Goal: Task Accomplishment & Management: Manage account settings

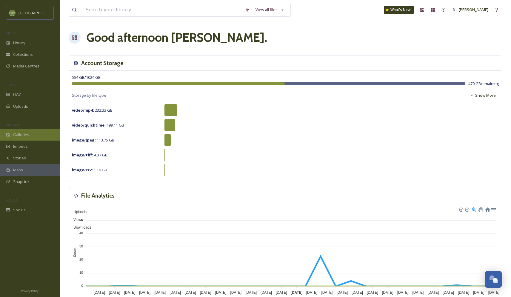
click at [30, 134] on div "Galleries" at bounding box center [30, 135] width 60 height 12
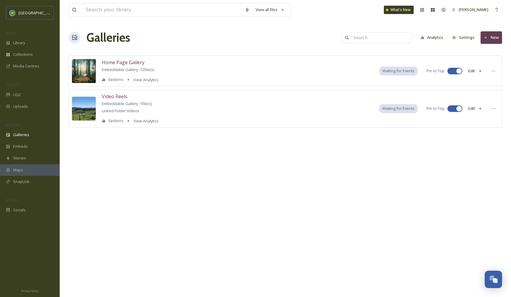
click at [371, 39] on input at bounding box center [380, 38] width 58 height 12
type input "oregon garden"
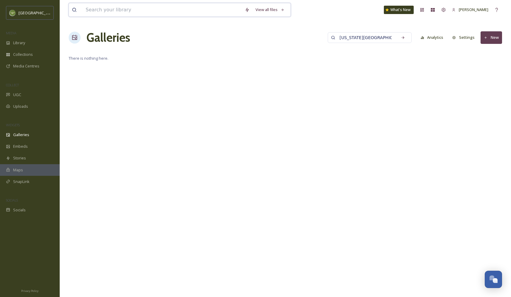
click at [112, 9] on input at bounding box center [162, 9] width 159 height 13
type input "[US_STATE][GEOGRAPHIC_DATA]"
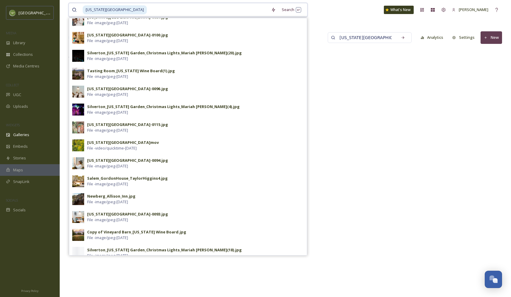
scroll to position [139, 0]
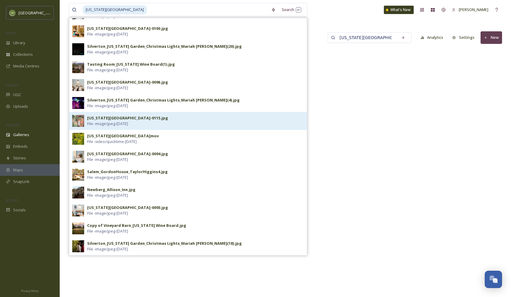
click at [106, 119] on div "[US_STATE][GEOGRAPHIC_DATA]-0115.jpg" at bounding box center [127, 118] width 81 height 6
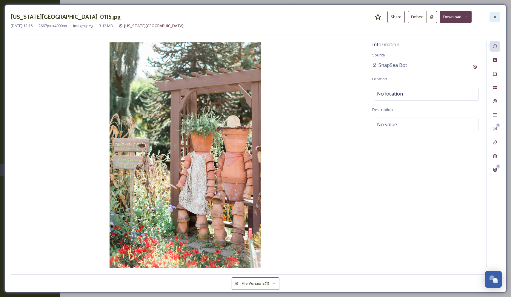
click at [398, 16] on icon at bounding box center [495, 17] width 5 height 5
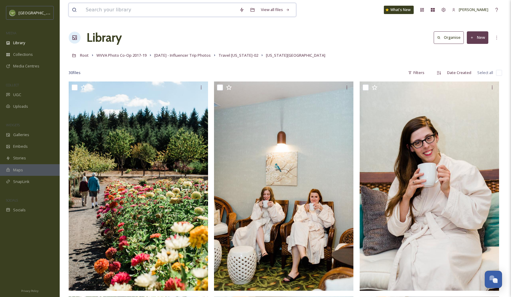
click at [105, 10] on input at bounding box center [160, 9] width 154 height 13
type input "oregon garden"
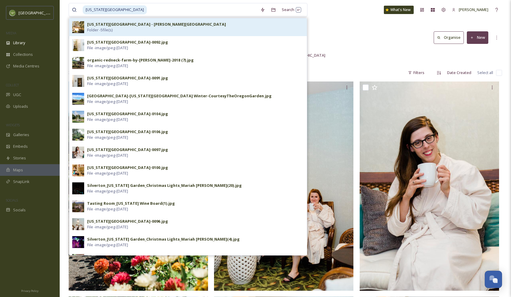
click at [100, 26] on strong "Oregon Garden - Gordon House" at bounding box center [156, 24] width 139 height 5
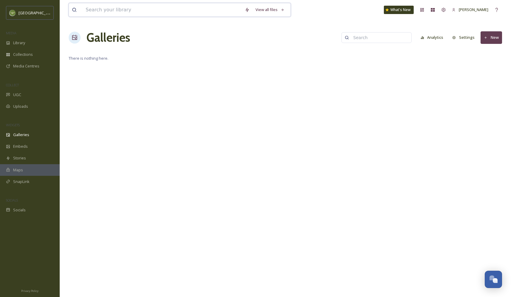
click at [102, 9] on input at bounding box center [162, 9] width 159 height 13
click at [265, 10] on div "View all files" at bounding box center [270, 10] width 35 height 12
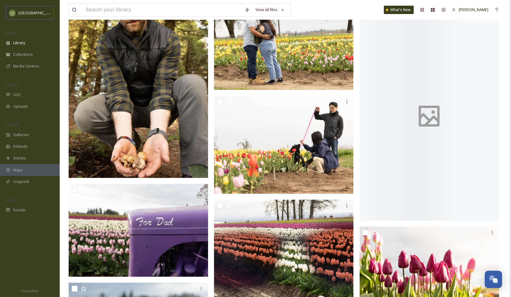
scroll to position [6817, 0]
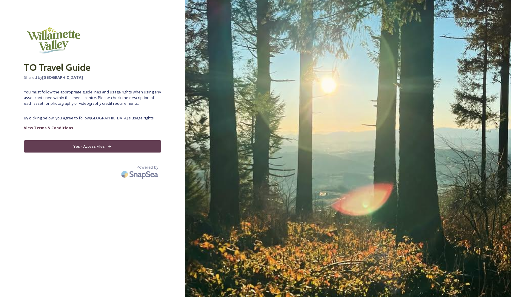
click at [94, 146] on button "Yes - Access Files" at bounding box center [92, 146] width 137 height 12
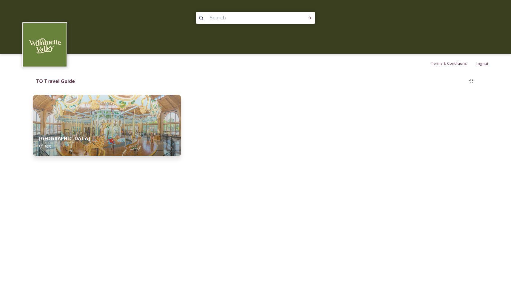
click at [101, 133] on div "Willamette Valley 8 file(s)" at bounding box center [107, 142] width 148 height 27
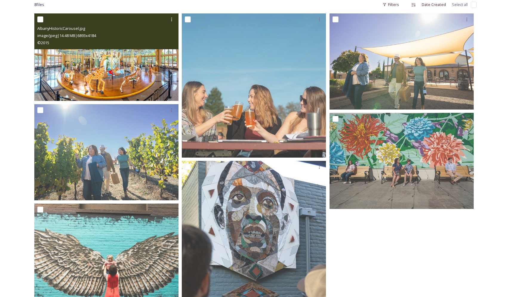
scroll to position [104, 0]
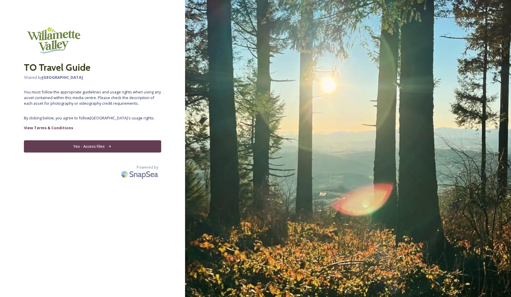
click at [94, 145] on button "Yes - Access Files" at bounding box center [92, 146] width 137 height 12
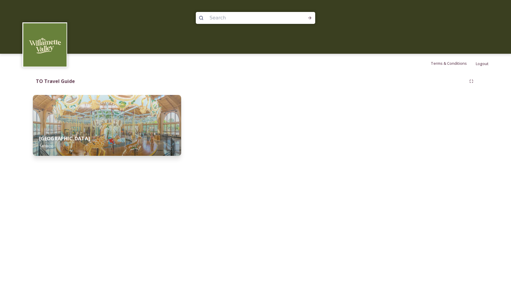
click at [100, 133] on div "Willamette Valley 14 file(s)" at bounding box center [107, 142] width 148 height 27
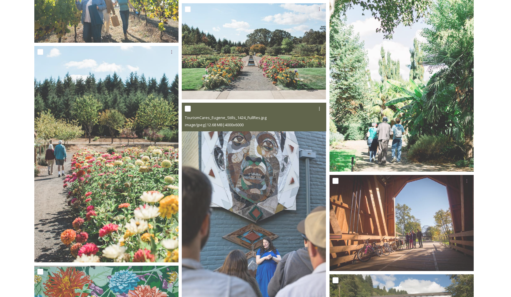
scroll to position [257, 0]
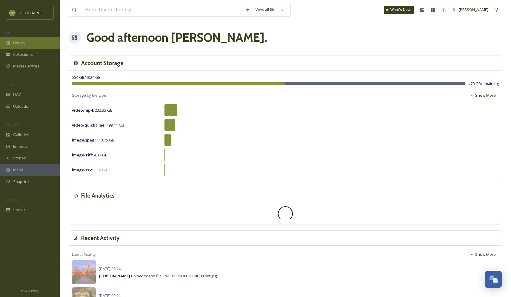
click at [21, 42] on span "Library" at bounding box center [19, 43] width 12 height 6
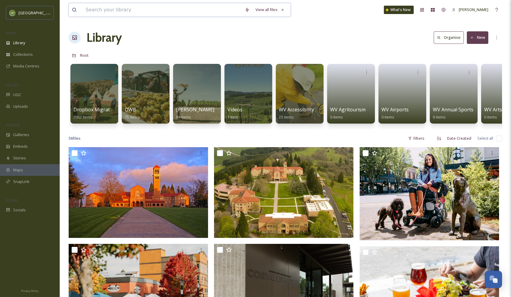
click at [96, 8] on input at bounding box center [162, 9] width 159 height 13
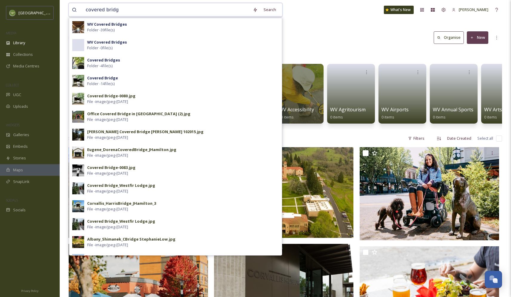
type input "covered bridge"
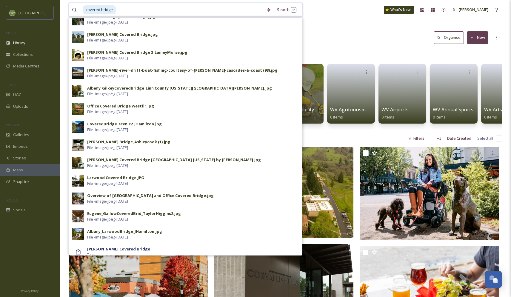
scroll to position [174, 0]
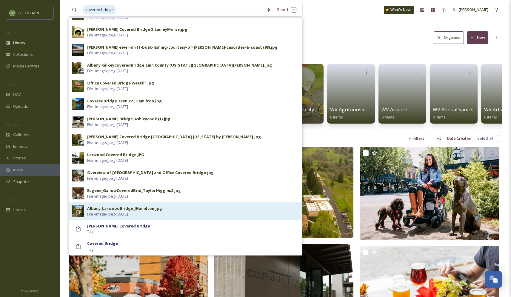
click at [105, 210] on div "Albany_LarwoodBridge_JHamilton.jpg" at bounding box center [124, 209] width 75 height 6
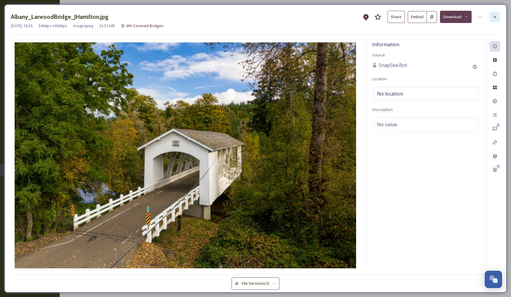
click at [493, 16] on icon at bounding box center [495, 17] width 5 height 5
click at [495, 16] on icon at bounding box center [495, 17] width 2 height 2
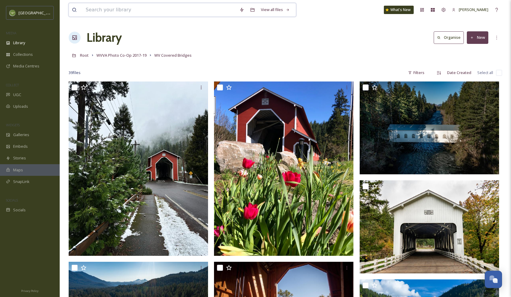
click at [102, 12] on input at bounding box center [160, 9] width 154 height 13
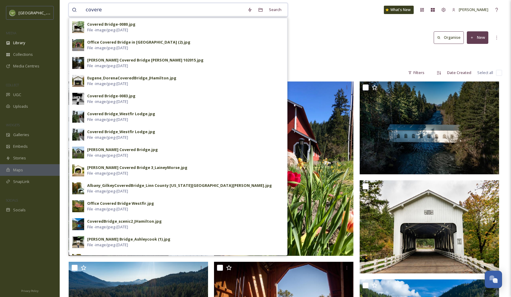
type input "covered"
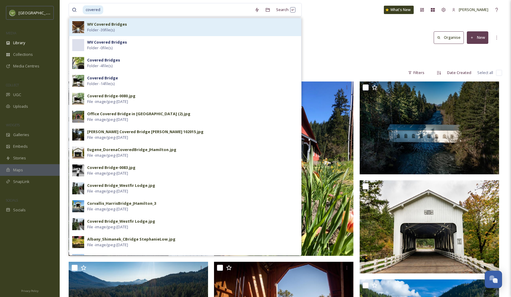
click at [110, 26] on strong "WV Covered Bridges" at bounding box center [107, 24] width 40 height 5
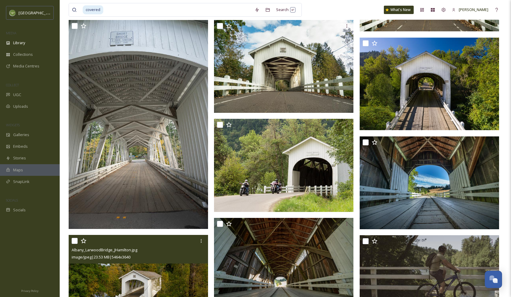
scroll to position [538, 0]
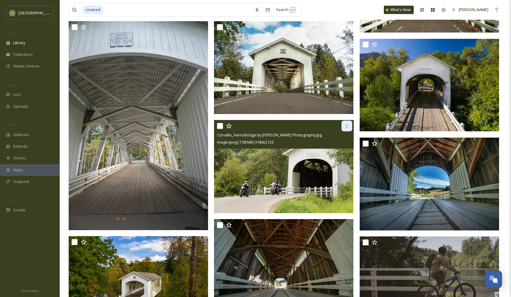
click at [347, 126] on icon at bounding box center [346, 126] width 1 height 4
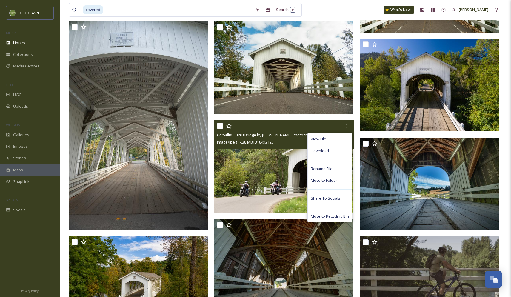
click at [220, 125] on input "checkbox" at bounding box center [220, 126] width 6 height 6
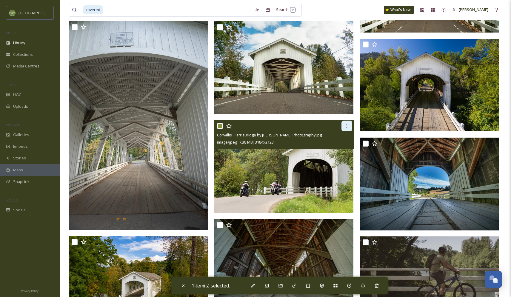
click at [347, 126] on icon at bounding box center [347, 126] width 5 height 5
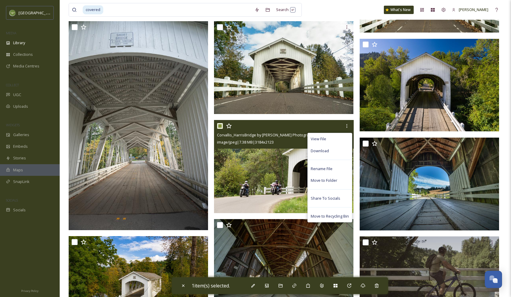
click at [219, 126] on input "checkbox" at bounding box center [220, 126] width 6 height 6
checkbox input "false"
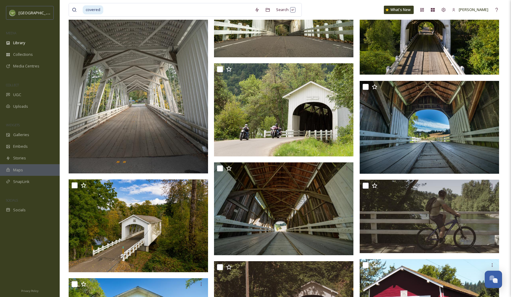
scroll to position [596, 0]
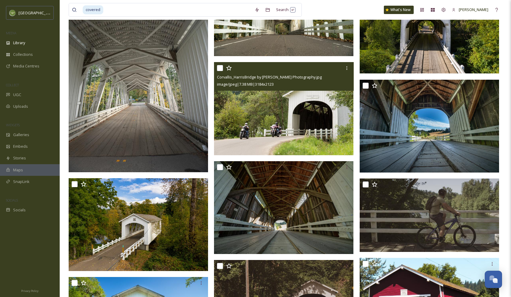
click at [249, 71] on div at bounding box center [284, 68] width 135 height 11
click at [261, 100] on img at bounding box center [283, 108] width 139 height 93
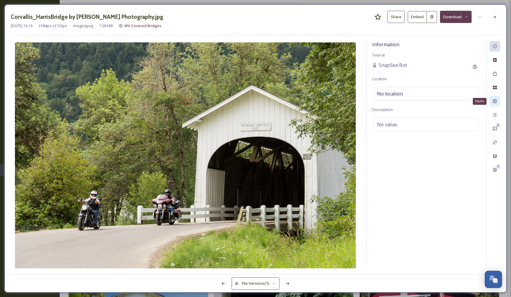
click at [495, 101] on icon at bounding box center [495, 101] width 5 height 5
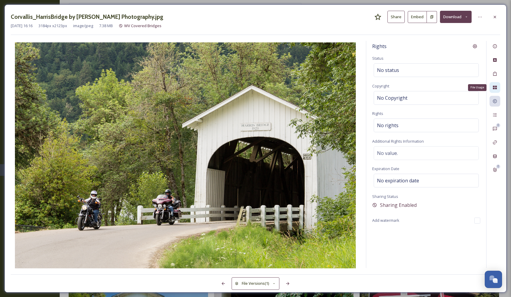
click at [495, 86] on icon at bounding box center [495, 88] width 4 height 4
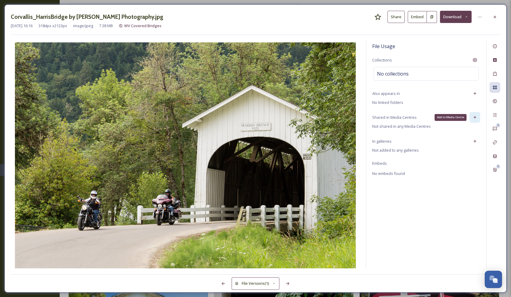
click at [475, 118] on icon at bounding box center [475, 117] width 5 height 5
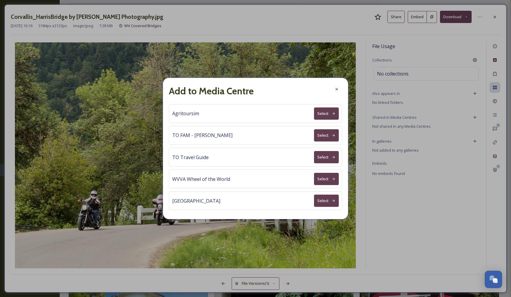
click at [326, 157] on button "Select" at bounding box center [326, 157] width 25 height 12
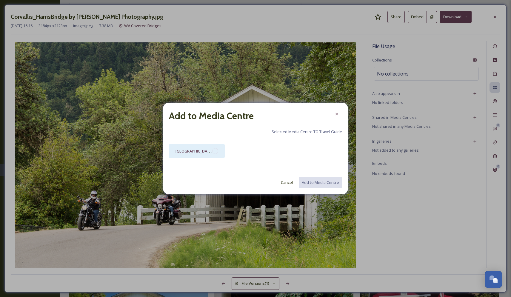
click at [214, 150] on div at bounding box center [215, 151] width 6 height 6
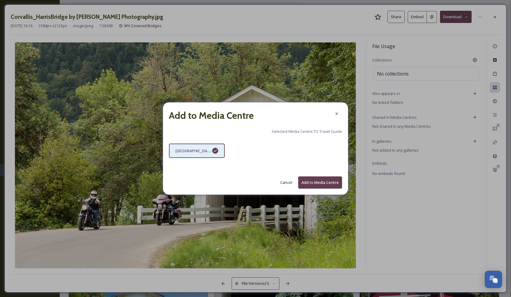
click at [319, 181] on button "Add to Media Centre" at bounding box center [320, 183] width 44 height 12
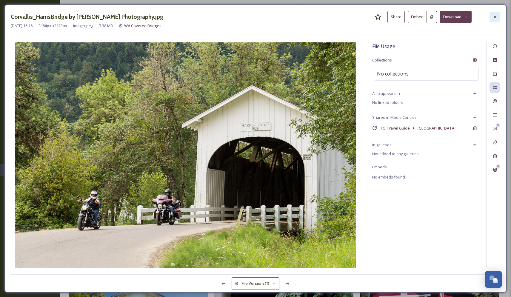
click at [495, 16] on icon at bounding box center [495, 17] width 2 height 2
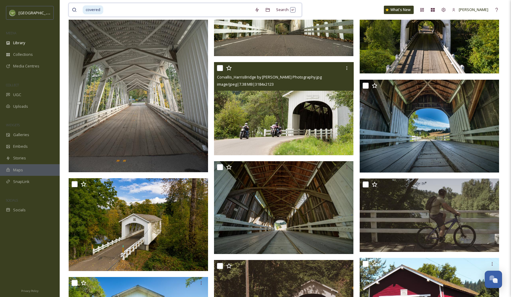
click at [108, 9] on input at bounding box center [178, 9] width 148 height 13
drag, startPoint x: 77, startPoint y: 8, endPoint x: 68, endPoint y: 9, distance: 9.0
click at [68, 9] on div "covered Search What's New Claire Harriman Library Organise New Root WVVA Photo …" at bounding box center [286, 299] width 452 height 1791
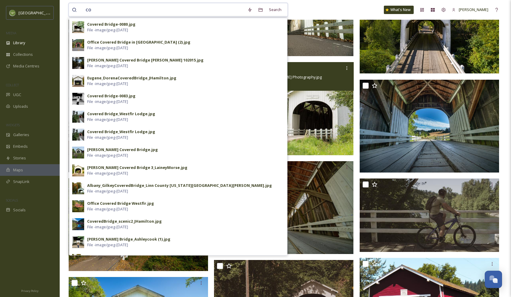
type input "c"
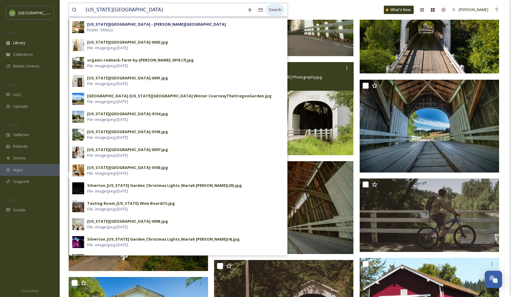
type input "[US_STATE][GEOGRAPHIC_DATA]"
drag, startPoint x: 271, startPoint y: 9, endPoint x: 260, endPoint y: 9, distance: 10.8
click at [271, 9] on div "Search" at bounding box center [275, 10] width 19 height 12
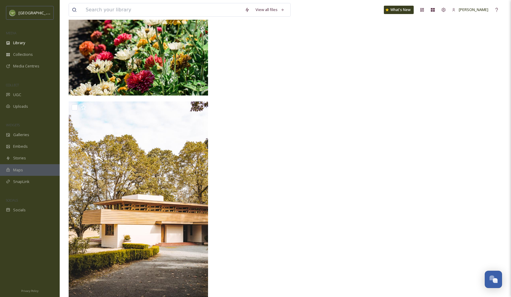
scroll to position [3895, 0]
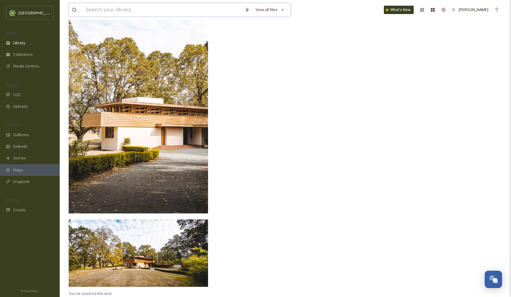
click at [97, 9] on input at bounding box center [162, 9] width 159 height 13
type input "ankeny"
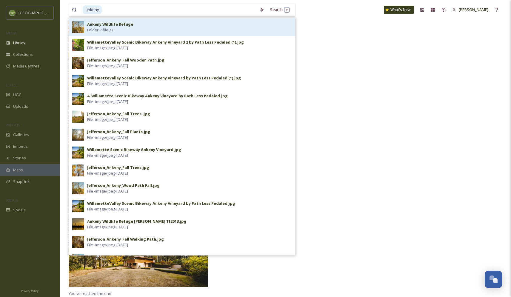
click at [128, 28] on div "Ankeny Wildlife Refuge Folder - 5 file(s)" at bounding box center [189, 27] width 205 height 11
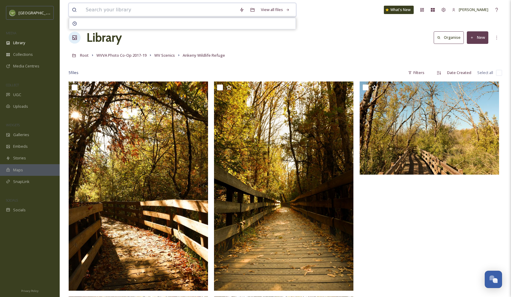
drag, startPoint x: 134, startPoint y: 10, endPoint x: 78, endPoint y: 10, distance: 56.1
click at [78, 10] on div at bounding box center [154, 9] width 165 height 13
type input "wildlife"
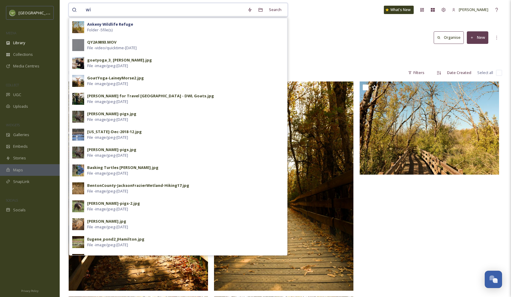
type input "w"
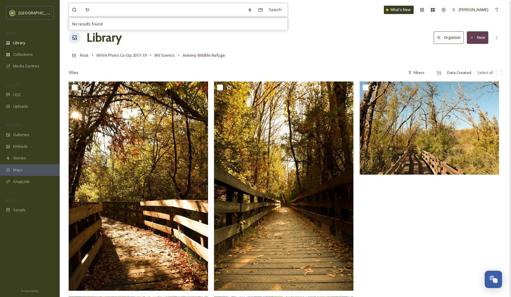
type input "t"
type input "chachalu"
type input "cultural center"
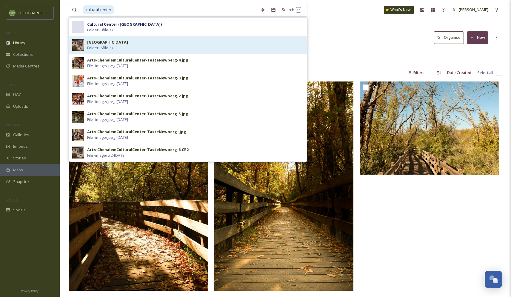
click at [107, 43] on strong "Chehalem Cultural Center" at bounding box center [107, 41] width 41 height 5
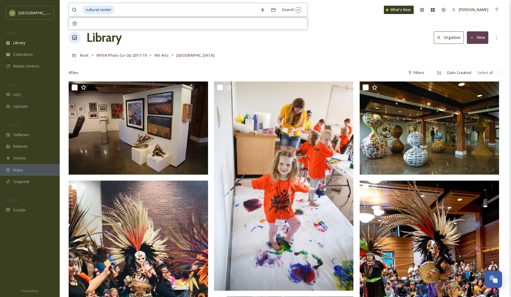
drag, startPoint x: 118, startPoint y: 10, endPoint x: 74, endPoint y: 9, distance: 44.2
click at [74, 9] on div "cultural center" at bounding box center [164, 9] width 185 height 13
type input "c"
type input "evergreen"
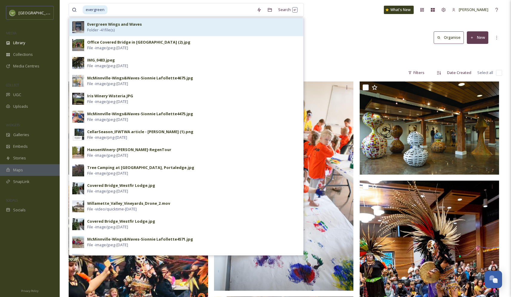
click at [101, 26] on strong "Evergreen Wings and Waves" at bounding box center [114, 24] width 55 height 5
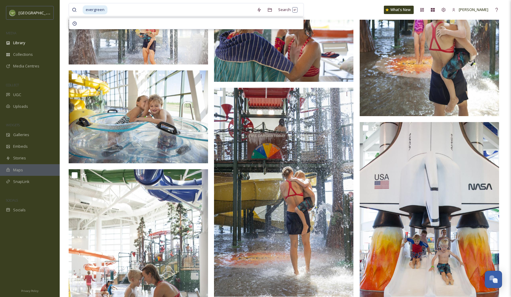
scroll to position [801, 0]
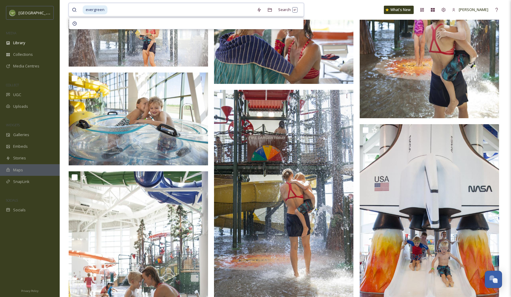
click at [113, 9] on input at bounding box center [181, 9] width 146 height 13
drag, startPoint x: 118, startPoint y: 8, endPoint x: 73, endPoint y: 9, distance: 44.8
click at [73, 9] on div "evergreen" at bounding box center [163, 9] width 182 height 13
type input "a"
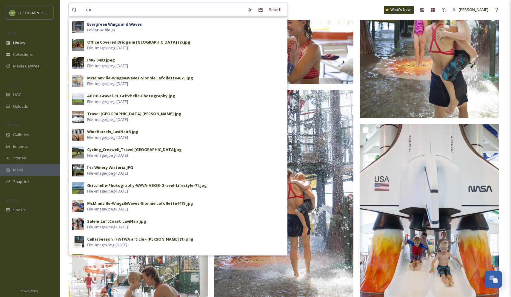
type input "e"
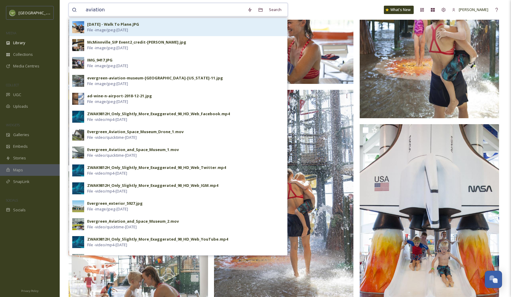
type input "aviation"
click at [93, 20] on div "2022-06-01 - Walk To Plane.JPG File - image/jpeg - Nov 04 2022" at bounding box center [178, 27] width 218 height 18
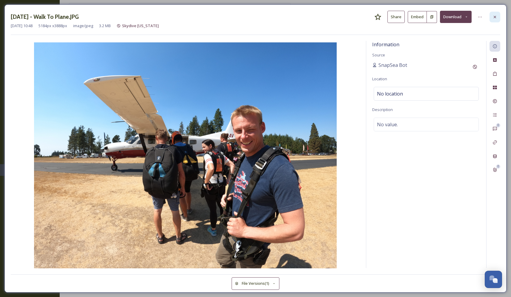
click at [494, 16] on icon at bounding box center [495, 17] width 2 height 2
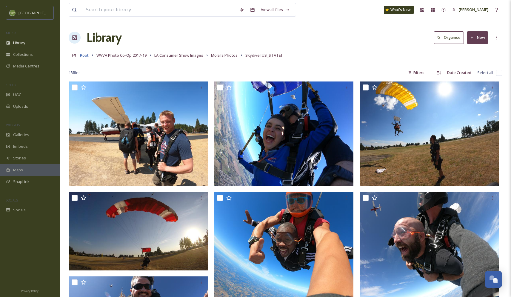
click at [82, 56] on span "Root" at bounding box center [84, 55] width 9 height 5
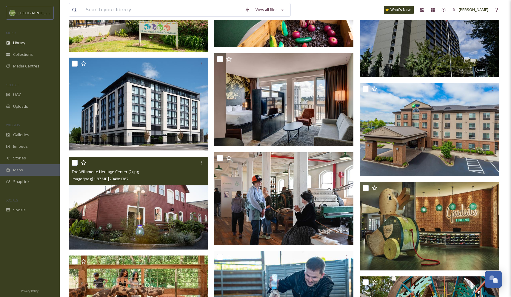
scroll to position [1692, 0]
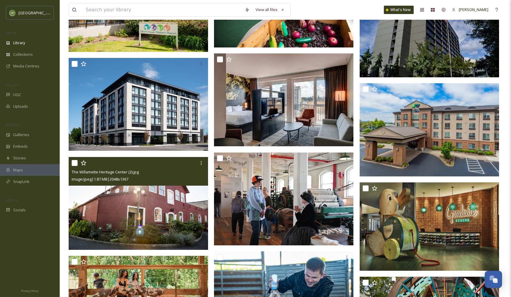
click at [152, 194] on img at bounding box center [138, 203] width 139 height 93
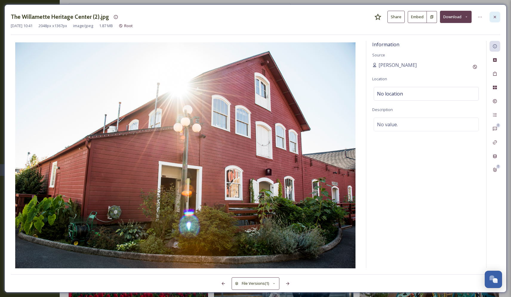
click at [494, 18] on icon at bounding box center [495, 17] width 5 height 5
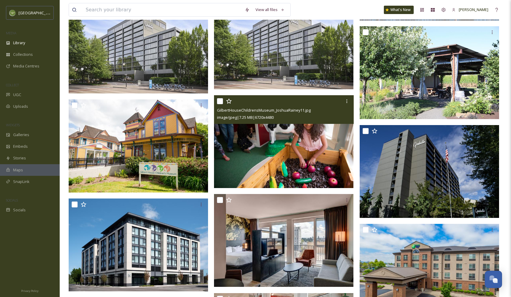
scroll to position [1554, 0]
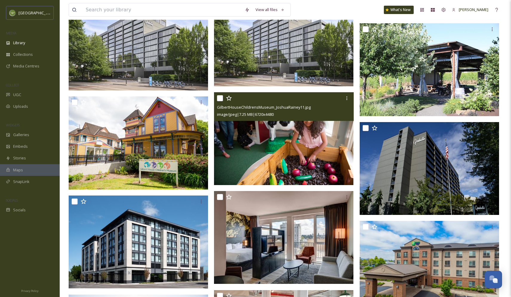
click at [320, 108] on div "GilbertHouseChildrensMuseum_JoshuaRainey11.jpg" at bounding box center [284, 107] width 135 height 7
click at [264, 104] on div "GilbertHouseChildrensMuseum_JoshuaRainey11.jpg" at bounding box center [284, 107] width 135 height 7
click at [347, 97] on icon at bounding box center [347, 98] width 5 height 5
click at [272, 106] on span "GilbertHouseChildrensMuseum_JoshuaRainey11.jpg" at bounding box center [264, 107] width 94 height 5
click at [254, 135] on img at bounding box center [283, 138] width 139 height 93
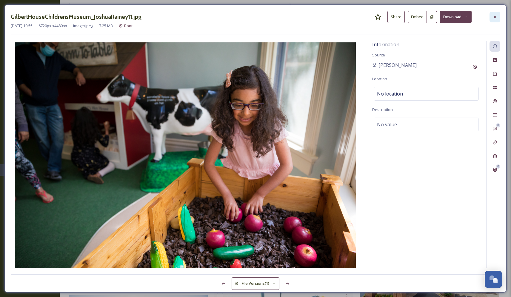
click at [497, 16] on icon at bounding box center [495, 17] width 5 height 5
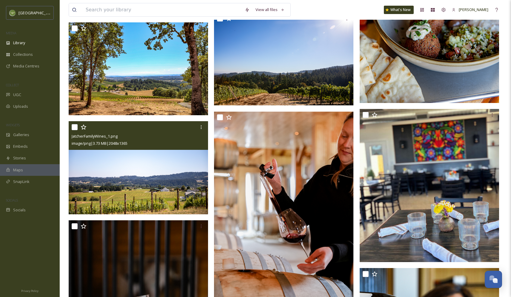
scroll to position [911, 0]
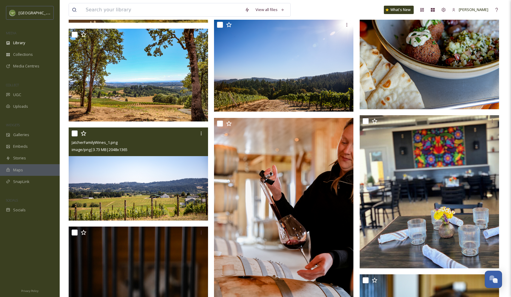
click at [170, 145] on div "JatcherFamilyWines_1.png" at bounding box center [139, 142] width 135 height 7
click at [165, 135] on div at bounding box center [139, 133] width 135 height 11
click at [150, 179] on img at bounding box center [138, 174] width 139 height 93
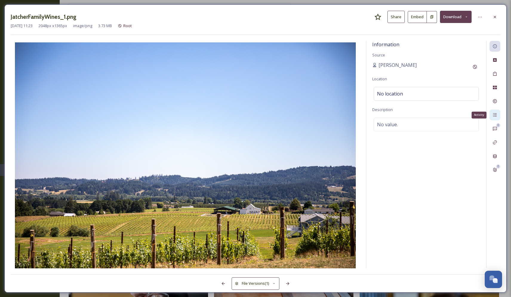
click at [494, 112] on div "Activity" at bounding box center [495, 115] width 11 height 11
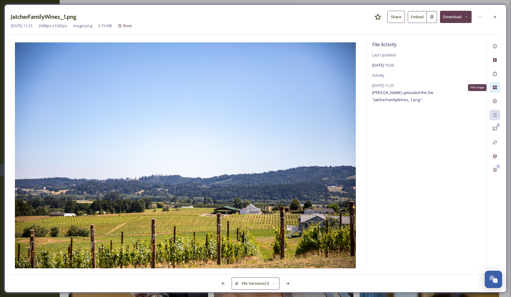
click at [496, 87] on icon at bounding box center [495, 88] width 4 height 4
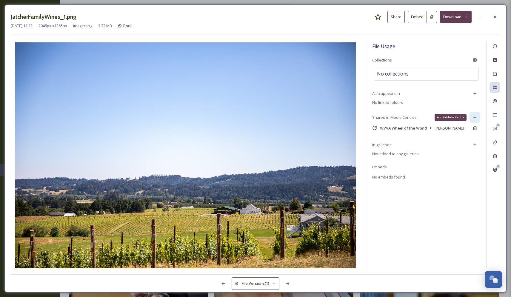
click at [475, 117] on icon at bounding box center [475, 117] width 3 height 3
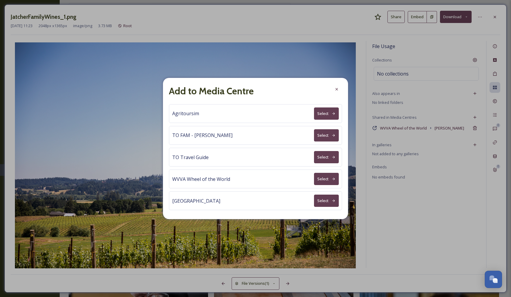
click at [328, 157] on button "Select" at bounding box center [326, 157] width 25 height 12
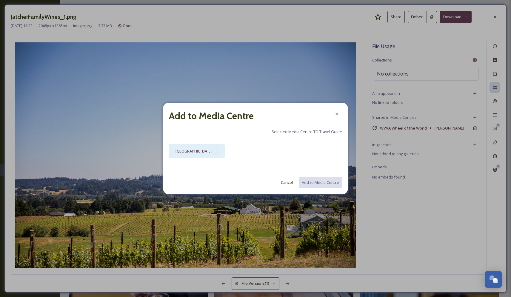
click at [217, 152] on div at bounding box center [215, 151] width 6 height 6
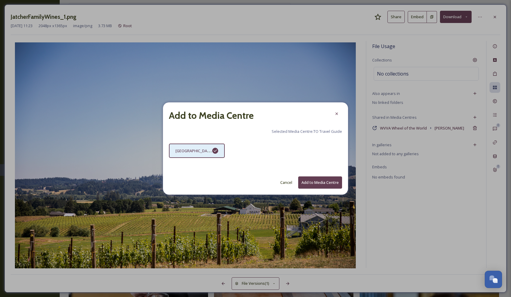
click at [317, 182] on button "Add to Media Centre" at bounding box center [320, 183] width 44 height 12
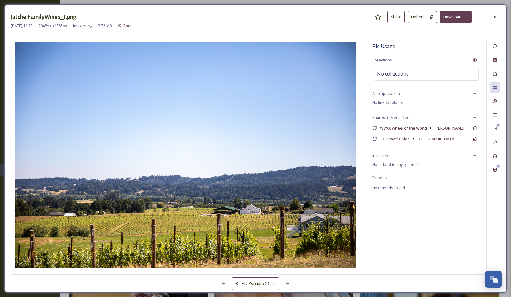
scroll to position [860, 0]
click at [495, 18] on icon at bounding box center [495, 17] width 5 height 5
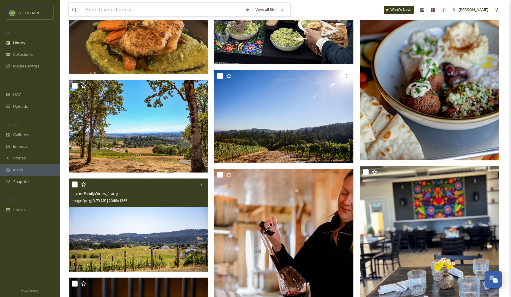
click at [101, 10] on input at bounding box center [162, 9] width 159 height 13
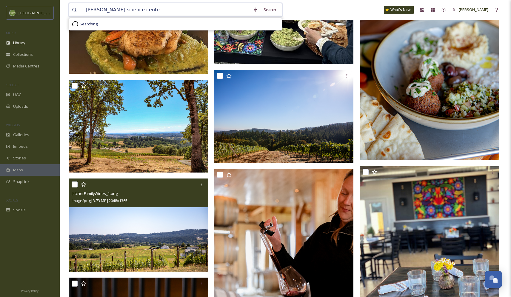
type input "eugene science center"
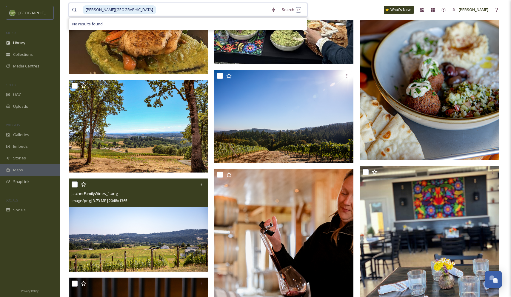
drag, startPoint x: 138, startPoint y: 10, endPoint x: 82, endPoint y: 7, distance: 56.2
click at [82, 7] on div "eugene science center" at bounding box center [170, 9] width 196 height 13
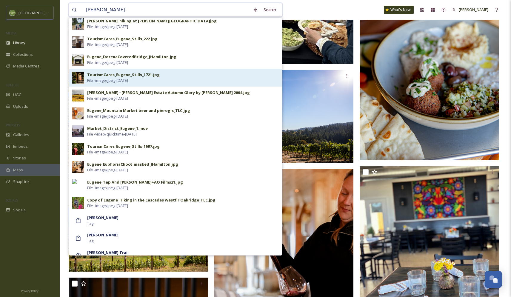
scroll to position [460, 0]
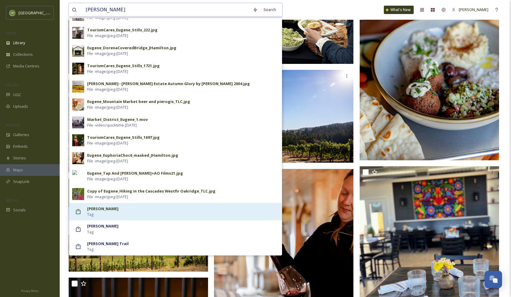
type input "eugene"
click at [97, 210] on strong "eugene" at bounding box center [102, 208] width 31 height 5
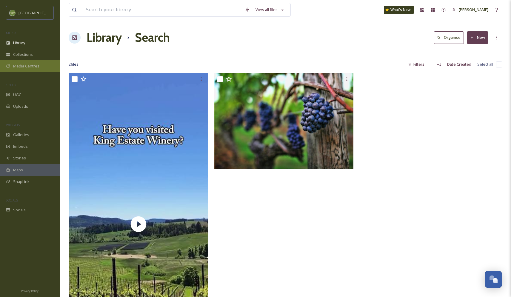
click at [31, 65] on span "Media Centres" at bounding box center [26, 66] width 26 height 6
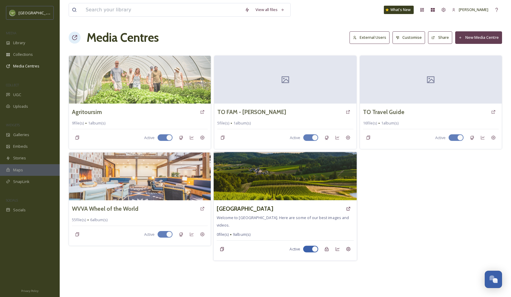
click at [273, 174] on img at bounding box center [285, 176] width 143 height 48
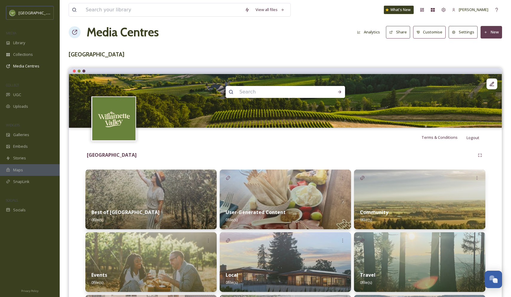
scroll to position [6, 0]
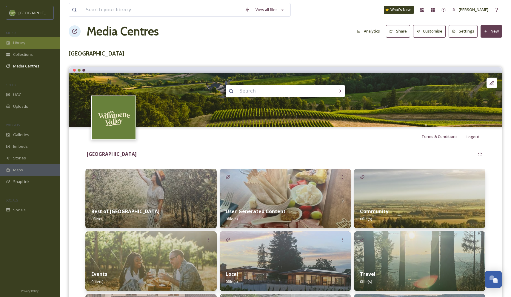
click at [27, 42] on div "Library" at bounding box center [30, 43] width 60 height 12
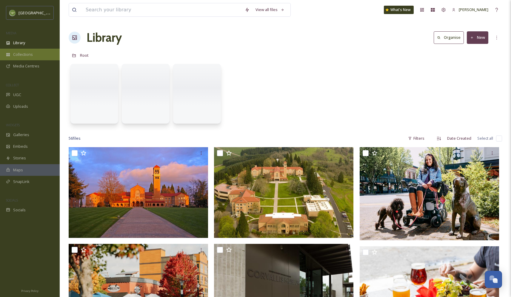
click at [30, 55] on span "Collections" at bounding box center [23, 55] width 20 height 6
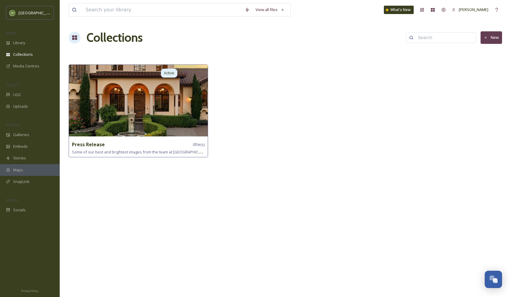
click at [136, 101] on img at bounding box center [138, 101] width 139 height 72
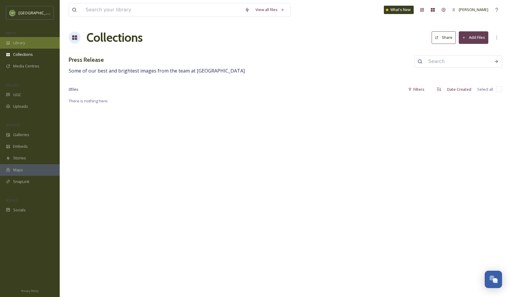
click at [20, 44] on span "Library" at bounding box center [19, 43] width 12 height 6
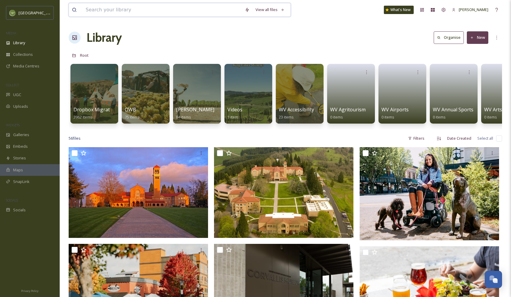
click at [102, 11] on input at bounding box center [162, 9] width 159 height 13
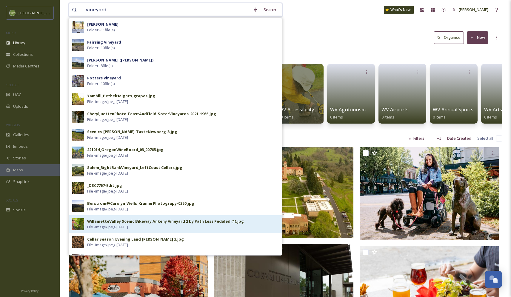
type input "vineyard"
click at [108, 223] on div "WillametteValley Scenic Bikeway Ankeny Vineyard 2 by Path Less Pedaled (1).jpg" at bounding box center [165, 222] width 157 height 6
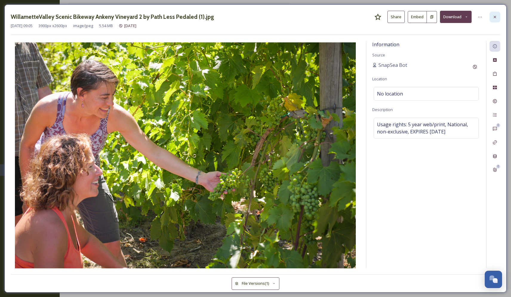
click at [495, 16] on icon at bounding box center [495, 17] width 5 height 5
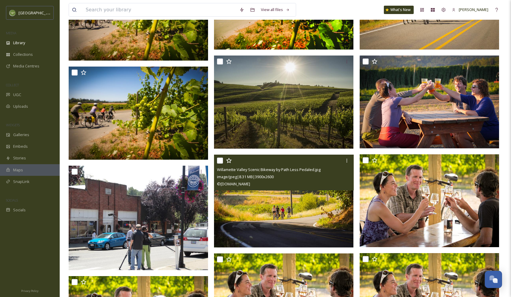
scroll to position [520, 0]
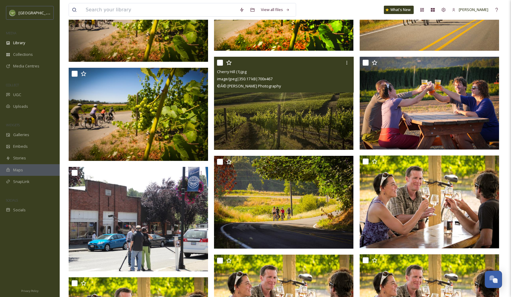
click at [303, 130] on img at bounding box center [283, 103] width 139 height 93
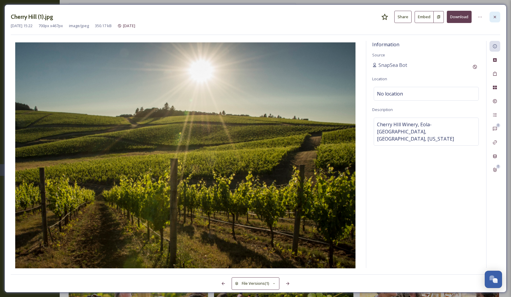
click at [495, 16] on icon at bounding box center [495, 17] width 5 height 5
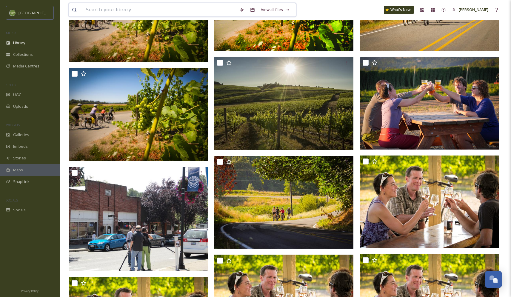
click at [93, 9] on input at bounding box center [160, 9] width 154 height 13
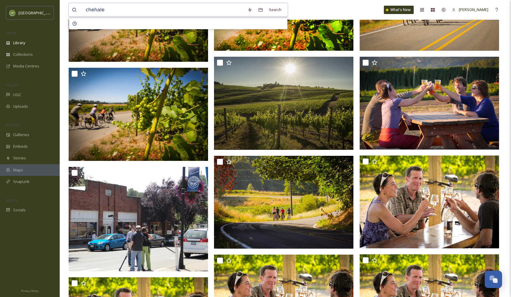
type input "chehalem"
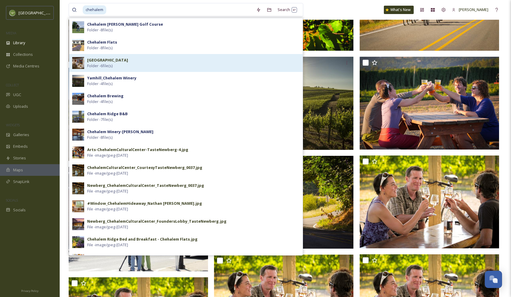
click at [123, 60] on strong "Chehalem Cultural Center" at bounding box center [107, 59] width 41 height 5
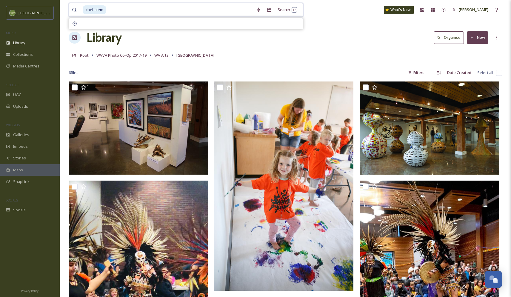
drag, startPoint x: 113, startPoint y: 10, endPoint x: 70, endPoint y: 8, distance: 42.5
click at [70, 8] on div "chehalem Search" at bounding box center [186, 10] width 235 height 14
type input "chehalem"
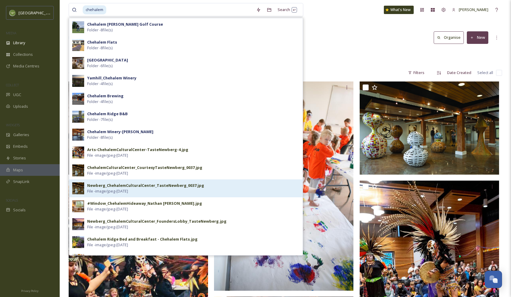
click at [128, 190] on span "File - image/jpeg - Feb 22 2021" at bounding box center [107, 191] width 41 height 6
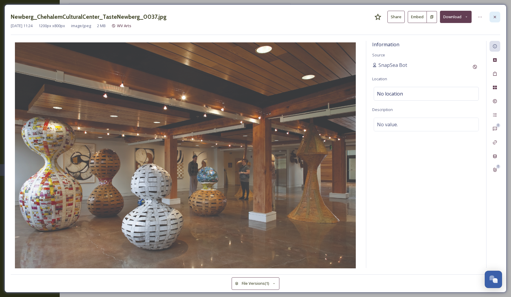
click at [494, 16] on icon at bounding box center [495, 17] width 5 height 5
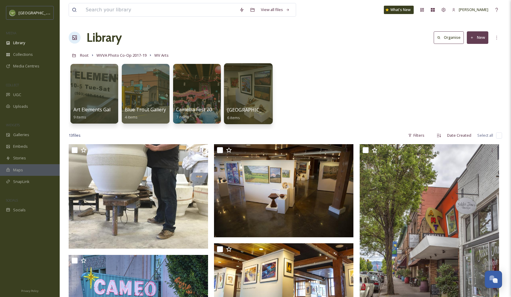
click at [249, 87] on div at bounding box center [248, 93] width 49 height 61
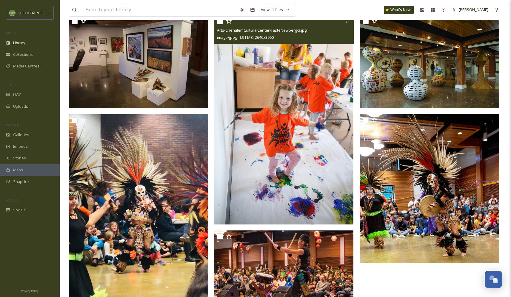
scroll to position [103, 0]
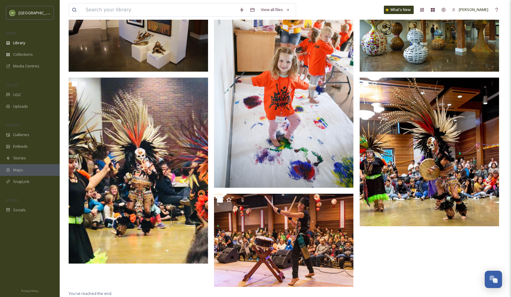
click at [388, 50] on img at bounding box center [429, 24] width 139 height 93
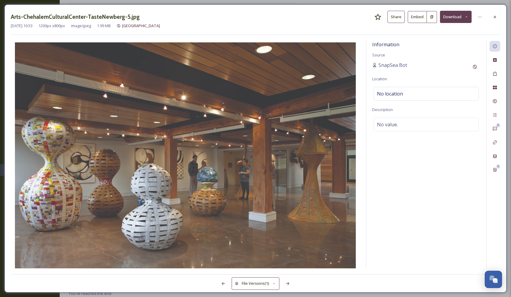
click at [495, 18] on icon at bounding box center [495, 17] width 5 height 5
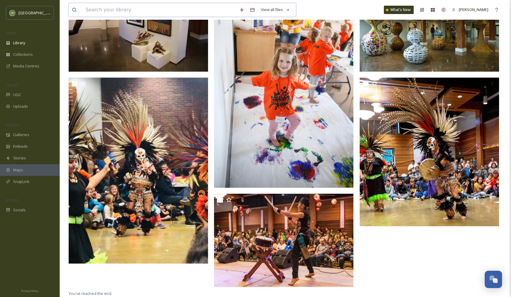
click at [91, 10] on input at bounding box center [160, 9] width 154 height 13
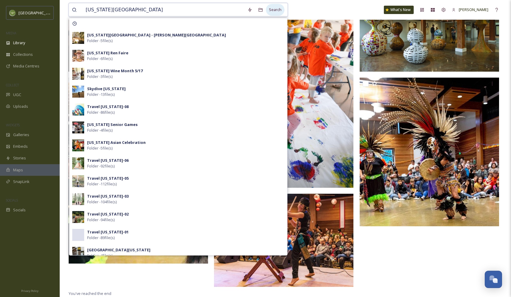
type input "[US_STATE][GEOGRAPHIC_DATA]"
click at [277, 9] on div "Search" at bounding box center [275, 10] width 19 height 12
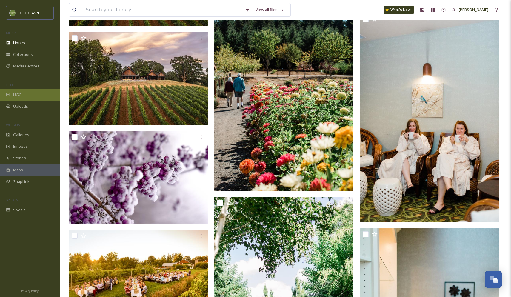
scroll to position [1385, 0]
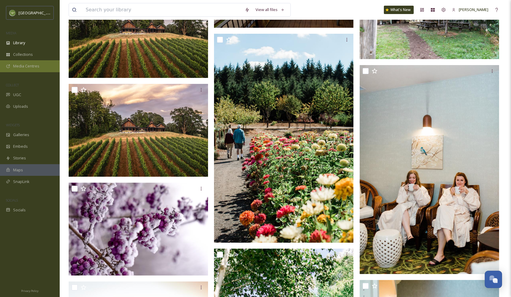
click at [26, 67] on span "Media Centres" at bounding box center [26, 66] width 26 height 6
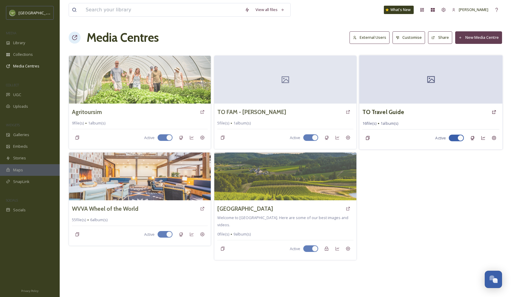
click at [419, 87] on div at bounding box center [430, 79] width 143 height 48
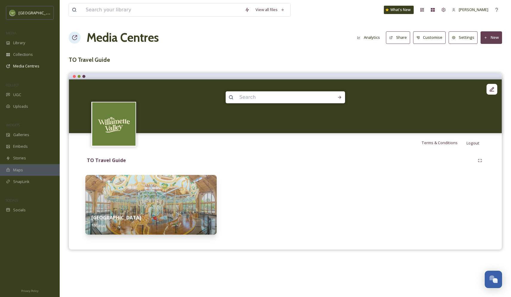
click at [149, 208] on img at bounding box center [150, 205] width 131 height 60
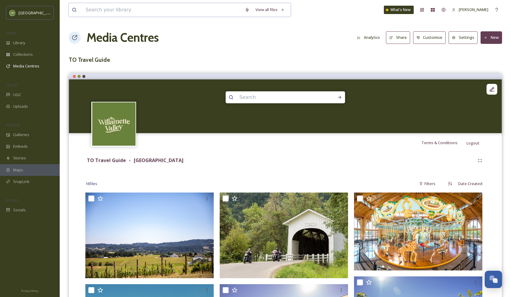
click at [103, 10] on input at bounding box center [162, 9] width 159 height 13
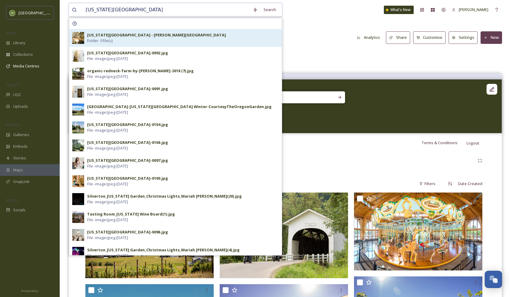
type input "[US_STATE][GEOGRAPHIC_DATA]"
click at [115, 38] on div "Oregon Garden - Gordon House Folder - 5 file(s)" at bounding box center [183, 37] width 192 height 11
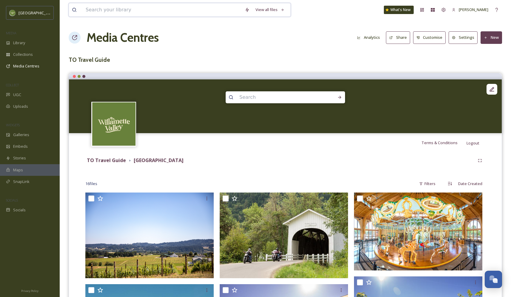
click at [105, 10] on input at bounding box center [162, 9] width 159 height 13
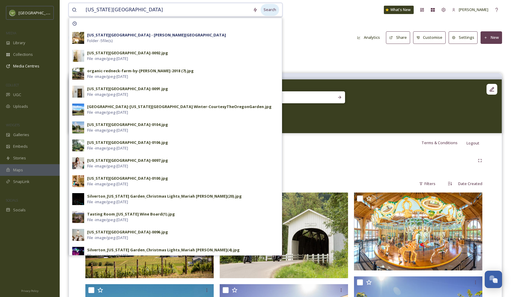
type input "[US_STATE][GEOGRAPHIC_DATA]"
click at [269, 9] on div "Search" at bounding box center [270, 10] width 19 height 12
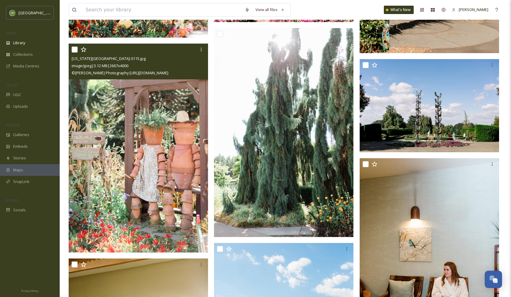
scroll to position [2683, 0]
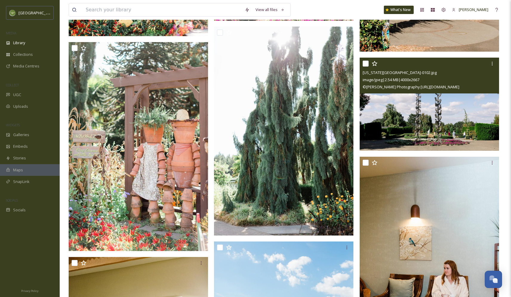
click at [475, 110] on img at bounding box center [429, 104] width 139 height 93
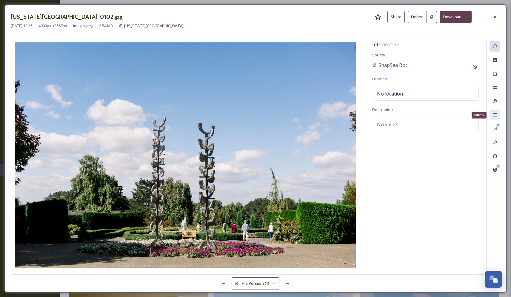
click at [496, 114] on icon at bounding box center [495, 115] width 5 height 5
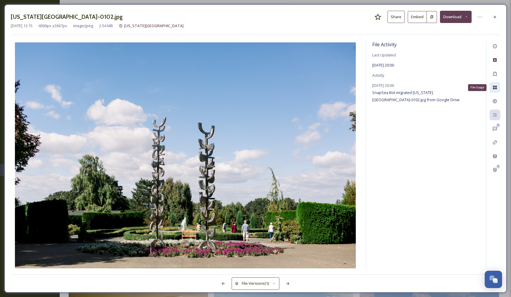
click at [495, 88] on icon at bounding box center [495, 88] width 4 height 4
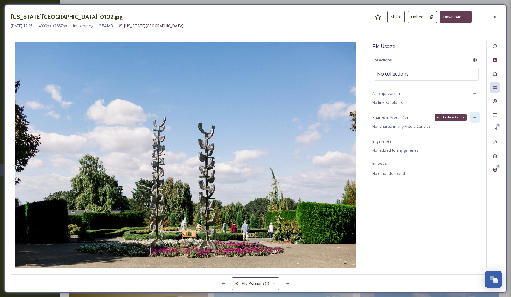
click at [476, 117] on icon at bounding box center [475, 117] width 5 height 5
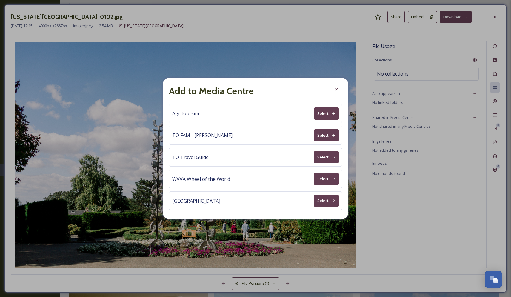
click at [328, 155] on button "Select" at bounding box center [326, 157] width 25 height 12
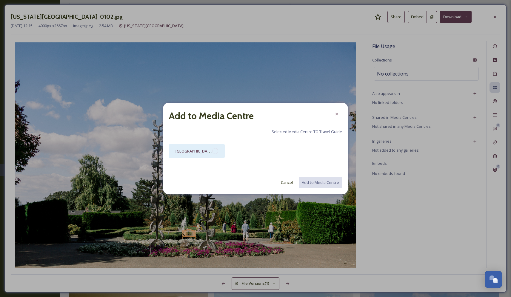
click at [214, 151] on div at bounding box center [215, 151] width 6 height 6
click at [314, 182] on button "Add to Media Centre" at bounding box center [320, 183] width 44 height 12
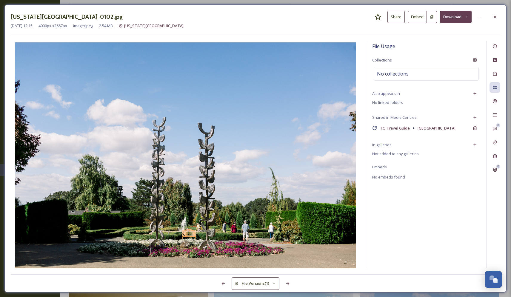
drag, startPoint x: 498, startPoint y: 16, endPoint x: 483, endPoint y: 15, distance: 15.0
click at [497, 16] on div at bounding box center [495, 17] width 11 height 11
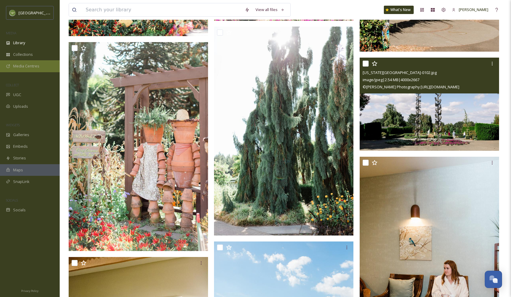
click at [25, 66] on span "Media Centres" at bounding box center [26, 66] width 26 height 6
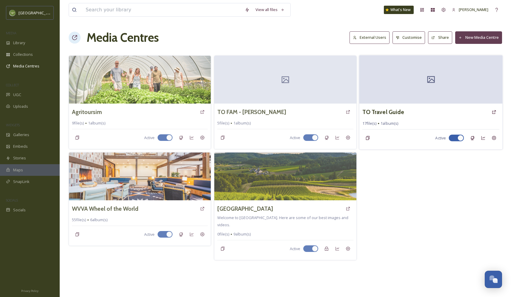
click at [396, 90] on div at bounding box center [430, 79] width 143 height 48
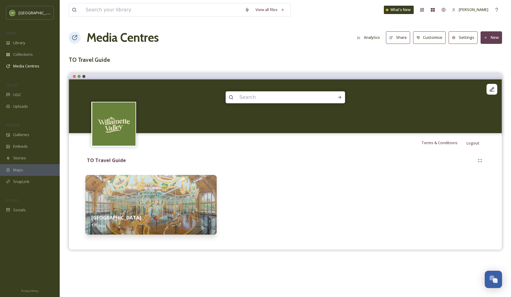
click at [160, 198] on img at bounding box center [150, 205] width 131 height 60
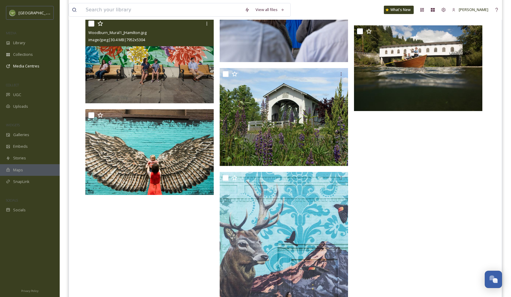
scroll to position [641, 0]
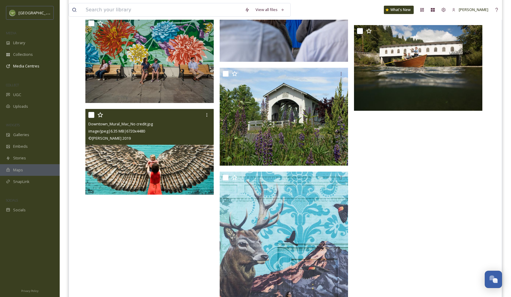
click at [174, 182] on img at bounding box center [149, 152] width 128 height 86
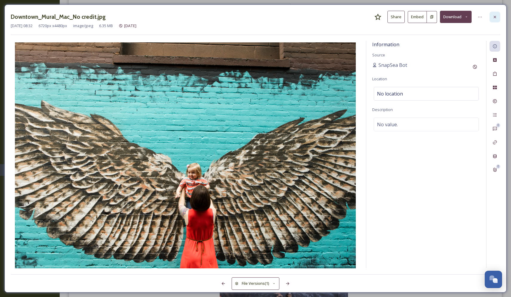
click at [494, 16] on icon at bounding box center [495, 17] width 5 height 5
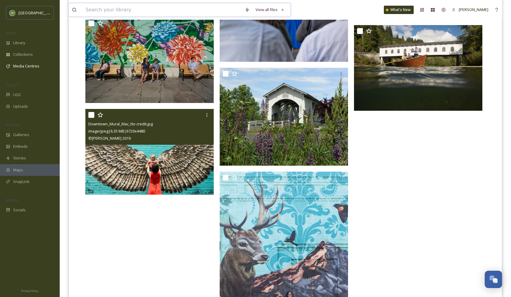
click at [96, 8] on input at bounding box center [162, 9] width 159 height 13
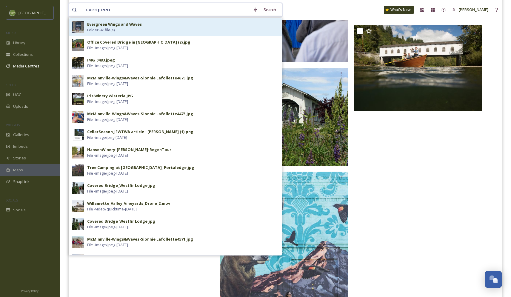
type input "evergreen"
click at [119, 23] on strong "Evergreen Wings and Waves" at bounding box center [114, 24] width 55 height 5
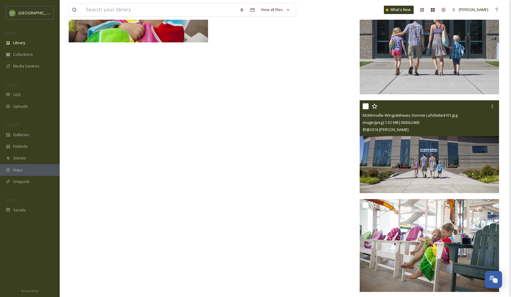
scroll to position [1772, 0]
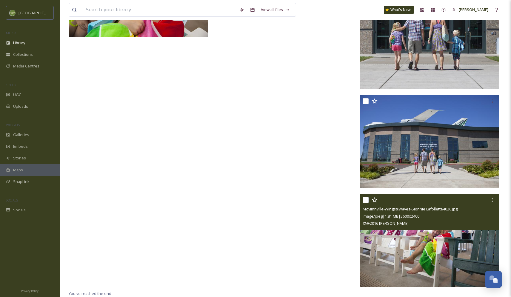
click at [403, 240] on img at bounding box center [429, 240] width 139 height 93
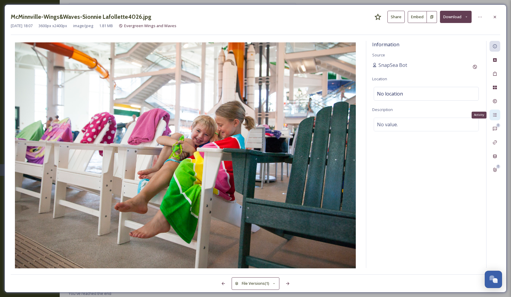
click at [493, 114] on icon at bounding box center [495, 115] width 5 height 5
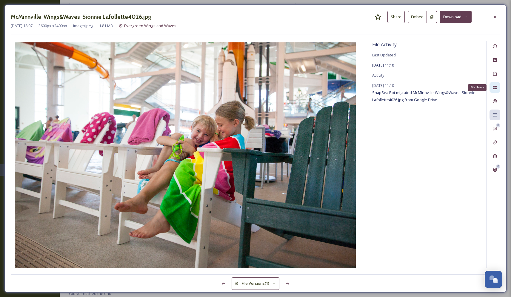
click at [494, 85] on icon at bounding box center [495, 87] width 5 height 5
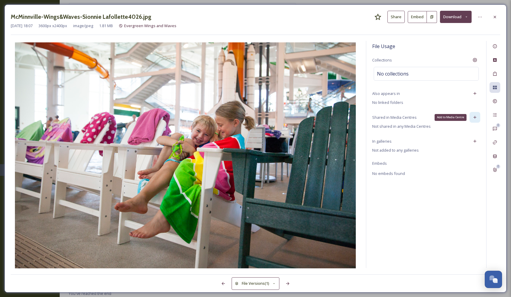
click at [474, 116] on icon at bounding box center [475, 117] width 5 height 5
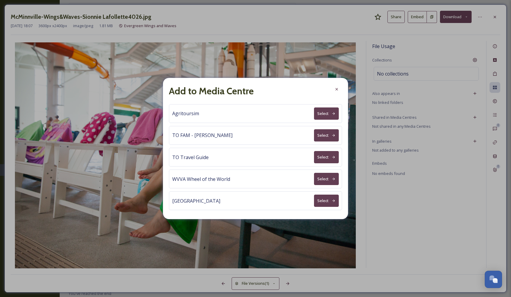
click at [325, 157] on button "Select" at bounding box center [326, 157] width 25 height 12
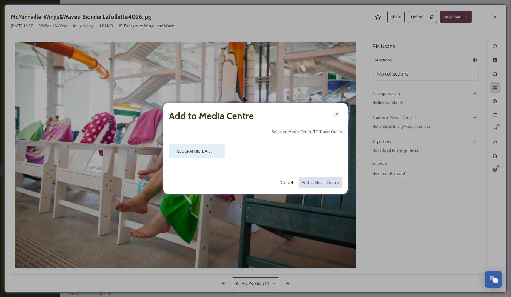
click at [215, 151] on div at bounding box center [215, 151] width 6 height 6
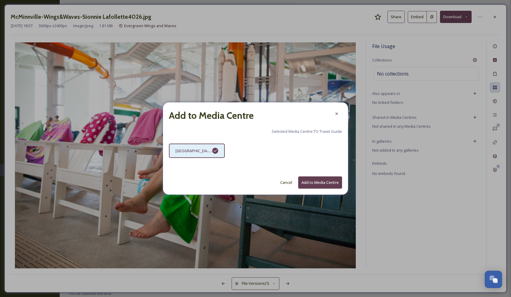
click at [322, 182] on button "Add to Media Centre" at bounding box center [320, 183] width 44 height 12
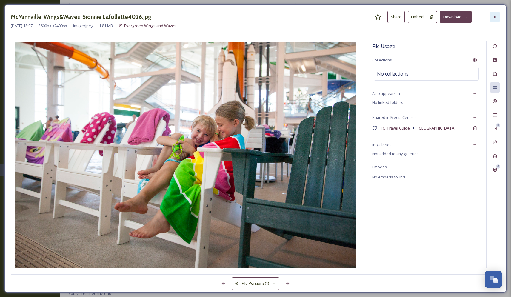
click at [495, 17] on icon at bounding box center [495, 17] width 5 height 5
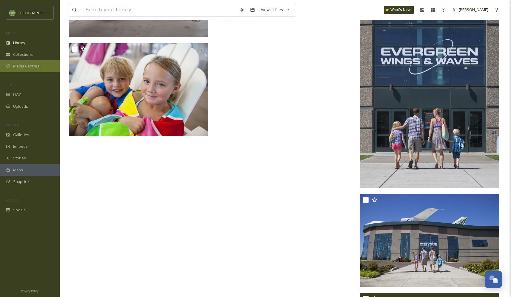
click at [28, 66] on span "Media Centres" at bounding box center [26, 66] width 26 height 6
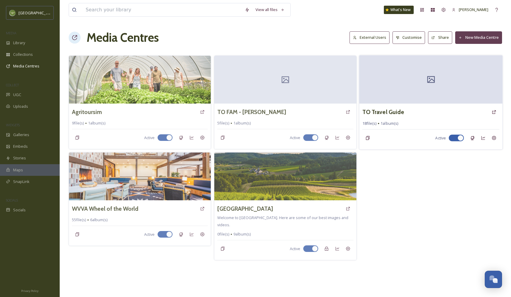
click at [416, 86] on div at bounding box center [430, 79] width 143 height 48
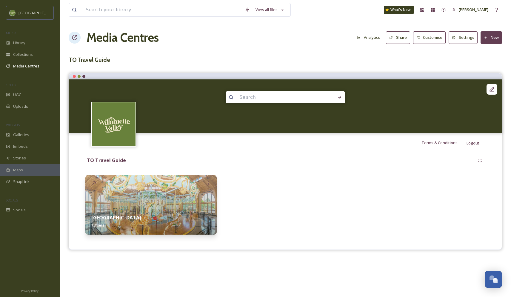
click at [187, 200] on img at bounding box center [150, 205] width 131 height 60
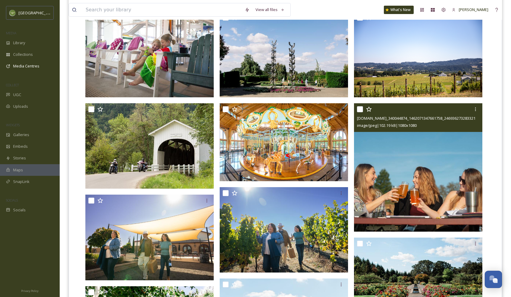
scroll to position [180, 0]
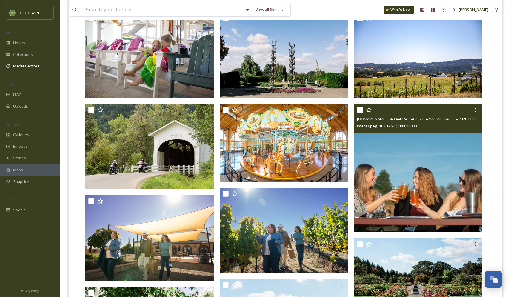
click at [424, 151] on img at bounding box center [418, 168] width 128 height 128
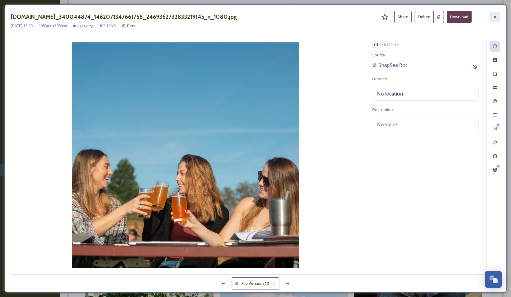
click at [496, 16] on icon at bounding box center [495, 17] width 5 height 5
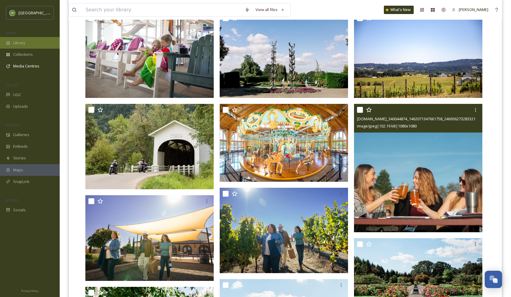
click at [22, 41] on span "Library" at bounding box center [19, 43] width 12 height 6
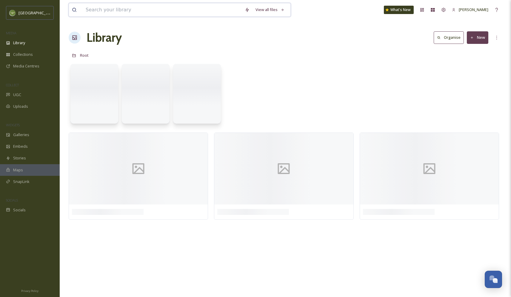
click at [112, 9] on input at bounding box center [162, 9] width 159 height 13
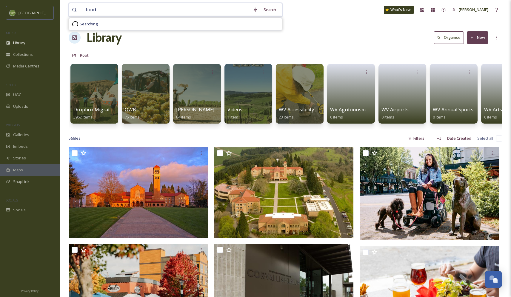
type input "food"
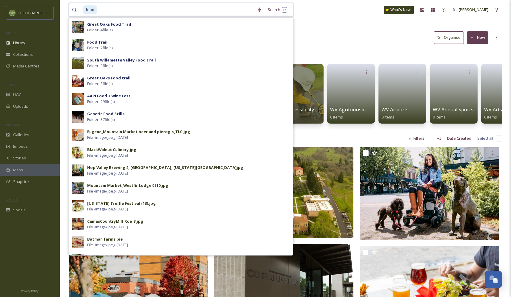
scroll to position [0, 0]
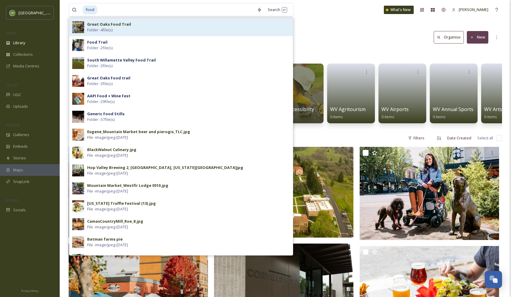
click at [111, 26] on strong "Great Oaks Food Trail" at bounding box center [109, 24] width 44 height 5
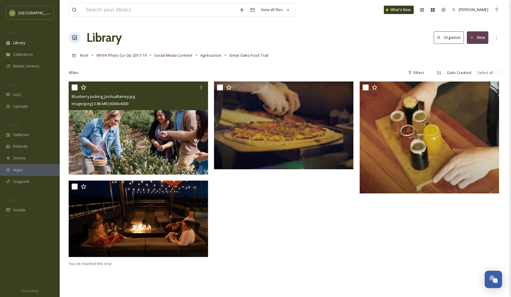
click at [151, 102] on div "image/jpeg | 3.86 MB | 6000 x 4000" at bounding box center [139, 103] width 135 height 7
click at [140, 132] on img at bounding box center [138, 128] width 139 height 93
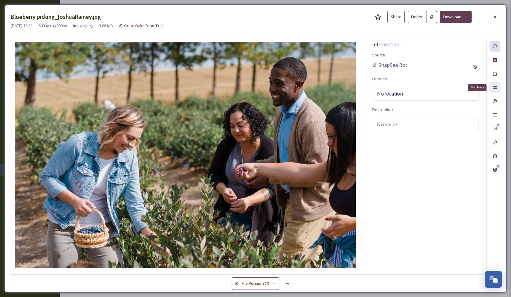
click at [495, 88] on icon at bounding box center [495, 87] width 5 height 5
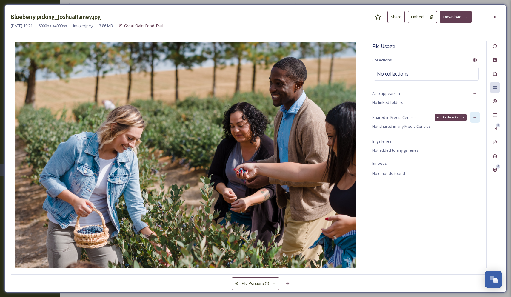
click at [475, 118] on icon at bounding box center [475, 117] width 5 height 5
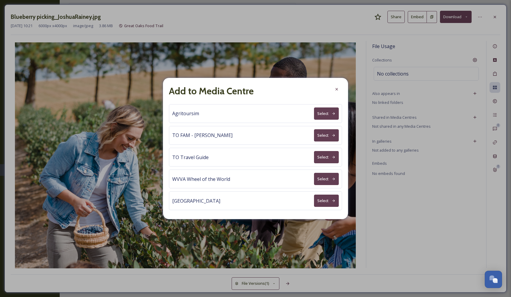
click at [324, 156] on button "Select" at bounding box center [326, 157] width 25 height 12
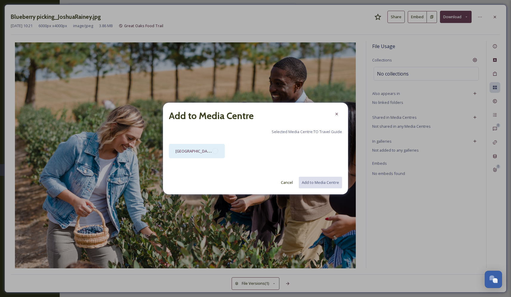
drag, startPoint x: 217, startPoint y: 151, endPoint x: 234, endPoint y: 164, distance: 20.9
click at [218, 151] on div at bounding box center [215, 151] width 6 height 6
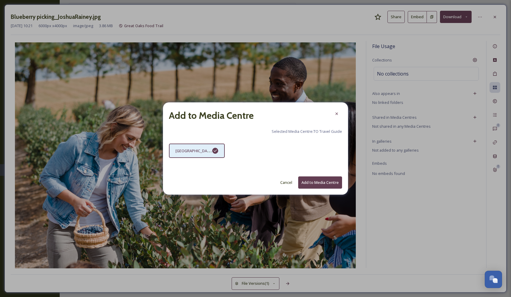
click at [320, 182] on button "Add to Media Centre" at bounding box center [320, 183] width 44 height 12
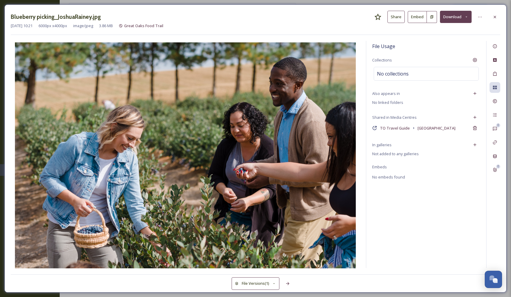
drag, startPoint x: 498, startPoint y: 17, endPoint x: 464, endPoint y: 14, distance: 34.7
click at [496, 17] on div at bounding box center [495, 17] width 11 height 11
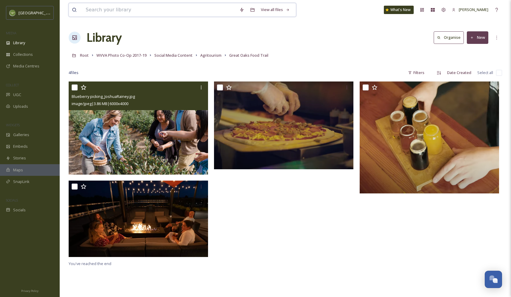
click at [106, 8] on input at bounding box center [160, 9] width 154 height 13
type input "food"
click at [270, 9] on div "Search" at bounding box center [275, 10] width 19 height 12
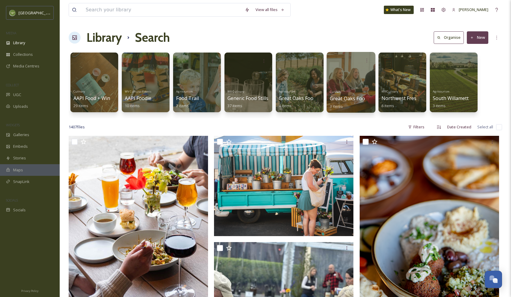
click at [346, 84] on div at bounding box center [351, 82] width 49 height 61
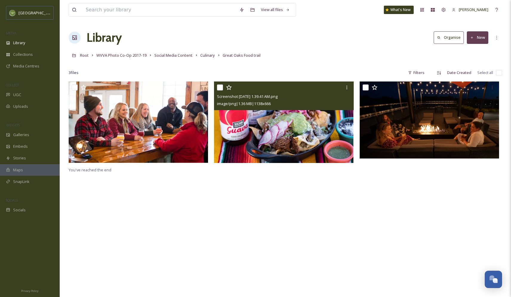
click at [275, 133] on img at bounding box center [283, 123] width 139 height 82
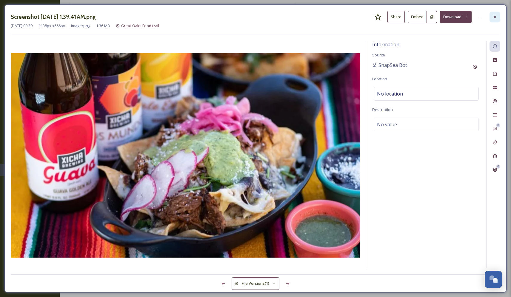
click at [496, 18] on icon at bounding box center [495, 17] width 5 height 5
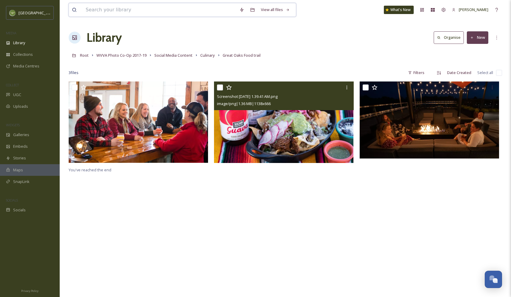
click at [131, 10] on input at bounding box center [160, 9] width 154 height 13
type input "food"
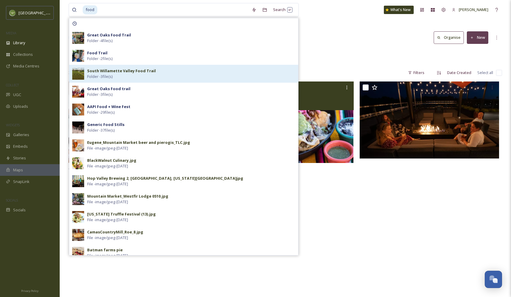
click at [107, 70] on strong "South Willamette Valley Food Trail" at bounding box center [121, 70] width 69 height 5
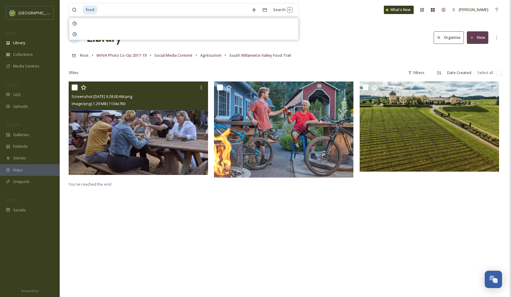
click at [165, 135] on img at bounding box center [138, 128] width 139 height 93
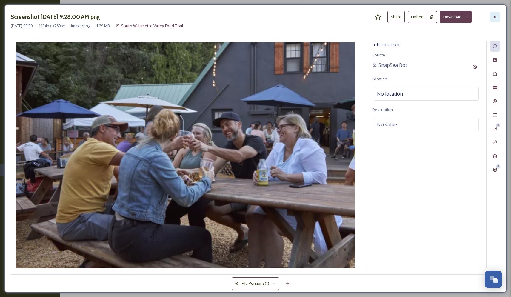
click at [493, 17] on icon at bounding box center [495, 17] width 5 height 5
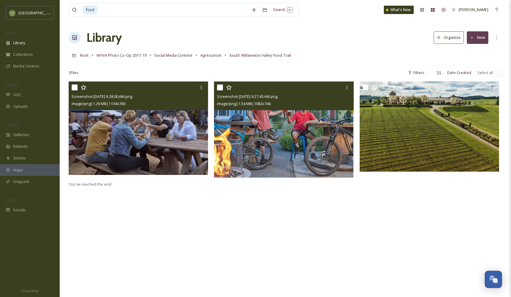
click at [300, 135] on img at bounding box center [283, 130] width 139 height 96
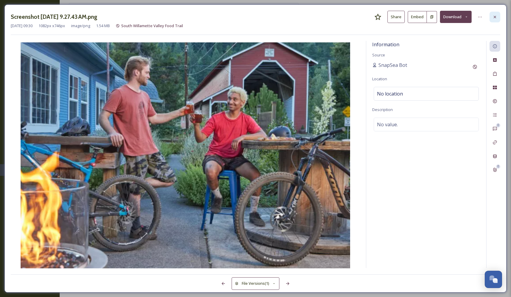
click at [494, 16] on icon at bounding box center [495, 17] width 5 height 5
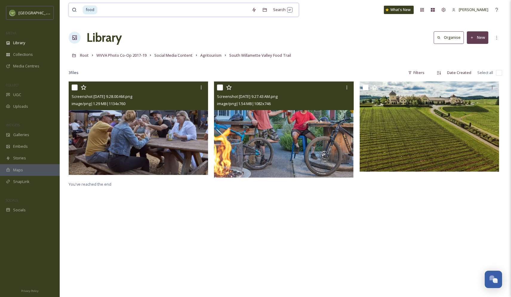
click at [143, 9] on input at bounding box center [173, 9] width 151 height 13
type input "f"
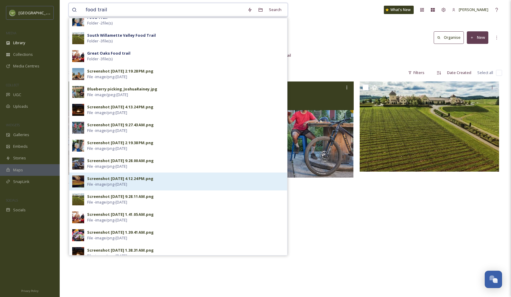
scroll to position [50, 0]
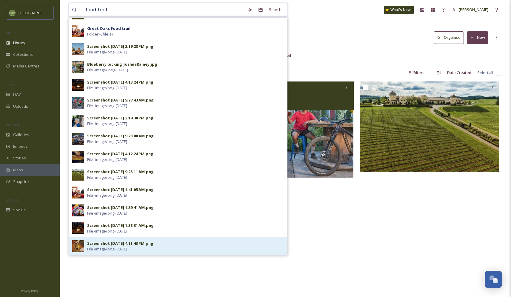
type input "food trail"
click at [118, 243] on div "Screenshot 2025-05-28 at 4.11.43 PM.png" at bounding box center [120, 244] width 66 height 6
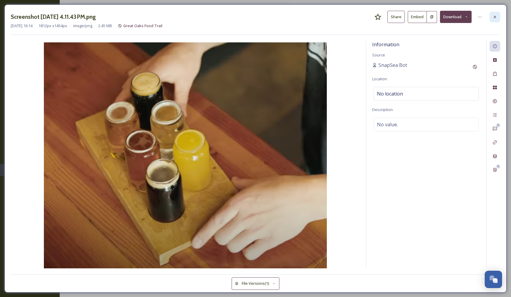
click at [496, 16] on icon at bounding box center [495, 17] width 5 height 5
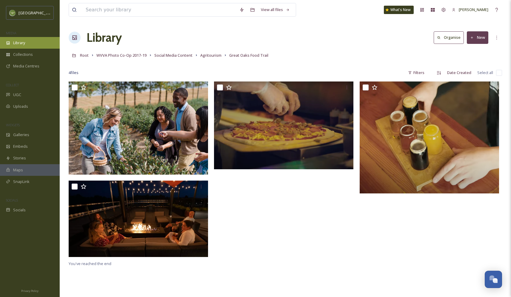
scroll to position [2, 0]
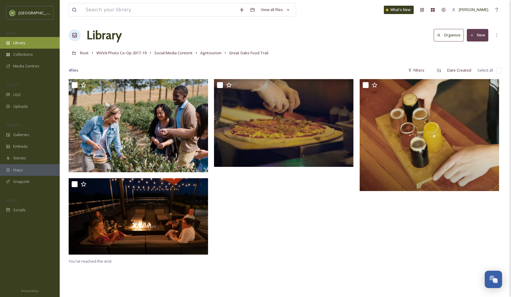
click at [28, 43] on div "Library" at bounding box center [30, 43] width 60 height 12
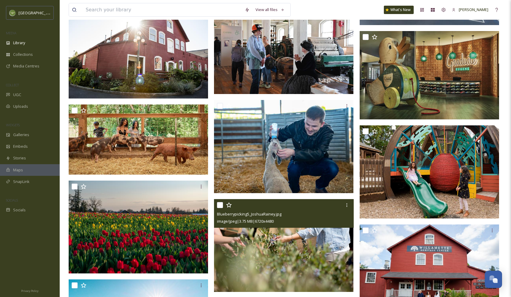
scroll to position [1844, 0]
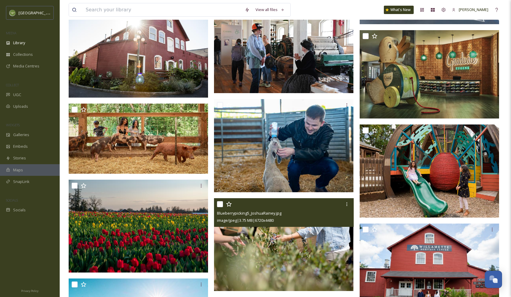
click at [291, 265] on img at bounding box center [283, 244] width 139 height 93
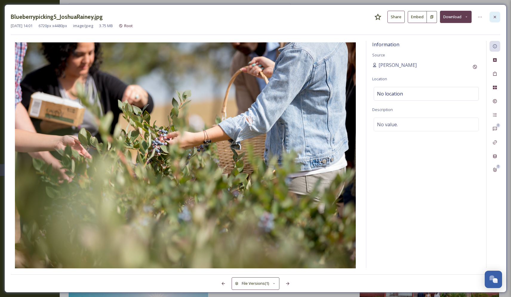
click at [495, 16] on icon at bounding box center [495, 17] width 5 height 5
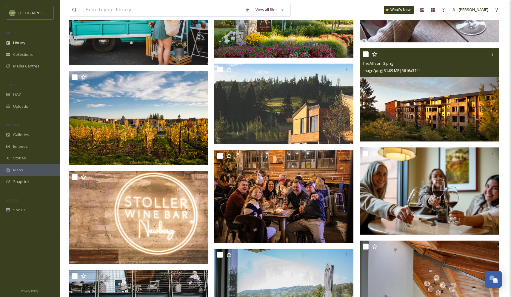
scroll to position [364, 0]
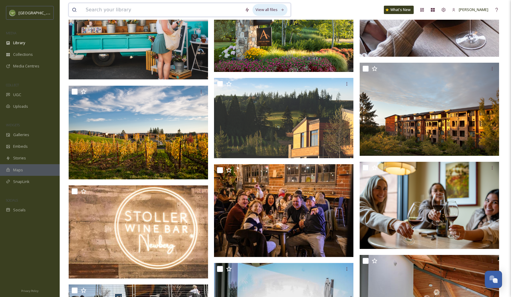
click at [263, 8] on div "View all files" at bounding box center [270, 10] width 35 height 12
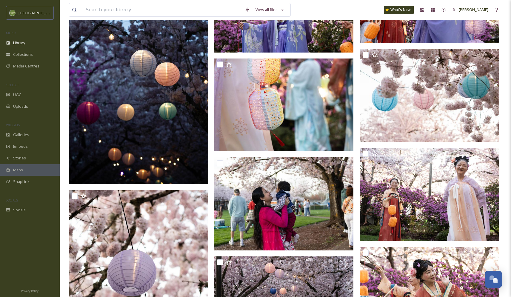
scroll to position [56764, 0]
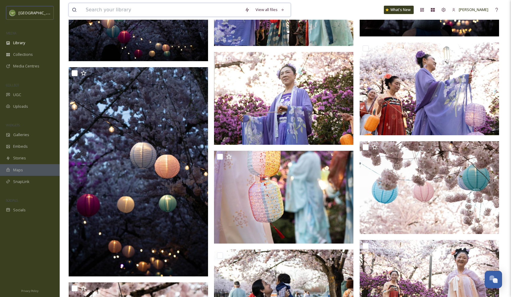
click at [111, 11] on input at bounding box center [162, 9] width 159 height 13
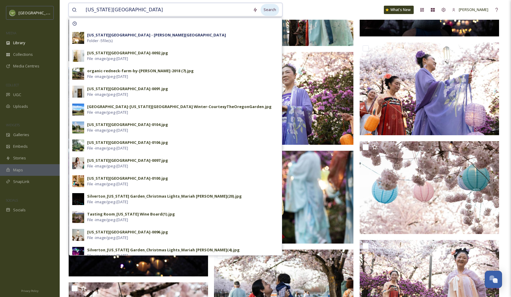
type input "[US_STATE][GEOGRAPHIC_DATA]"
click at [266, 9] on div "Search" at bounding box center [270, 10] width 19 height 12
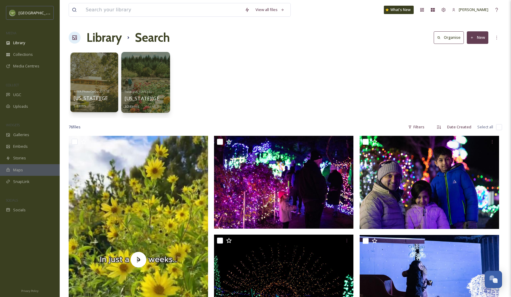
click at [136, 80] on div at bounding box center [145, 82] width 49 height 61
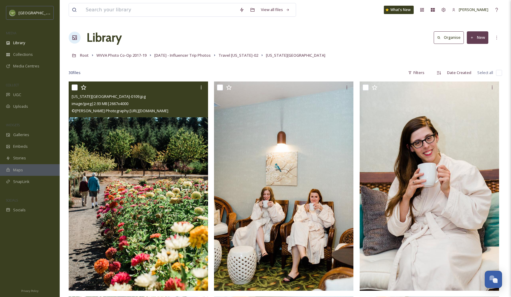
click at [173, 91] on div at bounding box center [139, 87] width 135 height 11
click at [150, 153] on img at bounding box center [138, 186] width 139 height 209
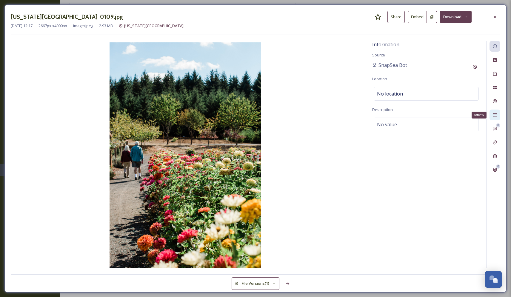
click at [494, 113] on icon at bounding box center [495, 115] width 5 height 5
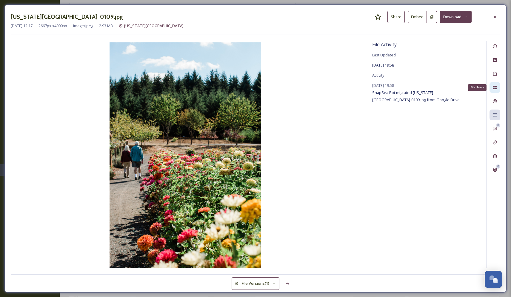
click at [493, 86] on icon at bounding box center [495, 87] width 5 height 5
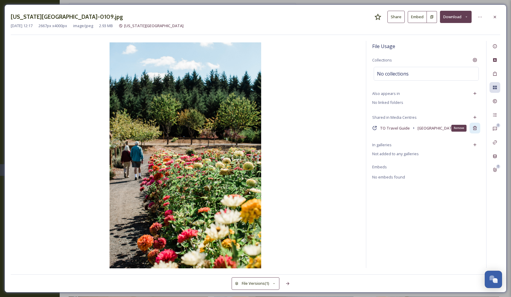
click at [475, 128] on icon at bounding box center [475, 128] width 5 height 5
click at [495, 17] on icon at bounding box center [495, 17] width 2 height 2
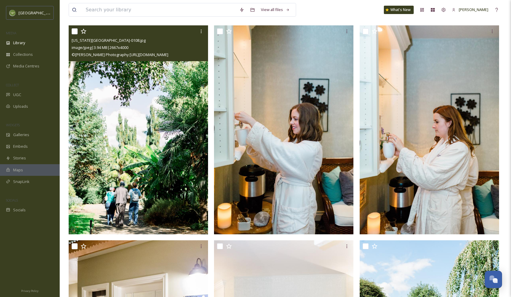
scroll to position [273, 0]
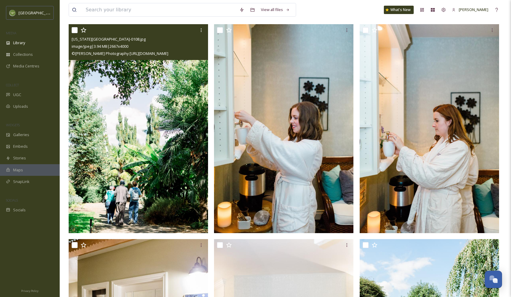
click at [157, 126] on img at bounding box center [138, 128] width 139 height 209
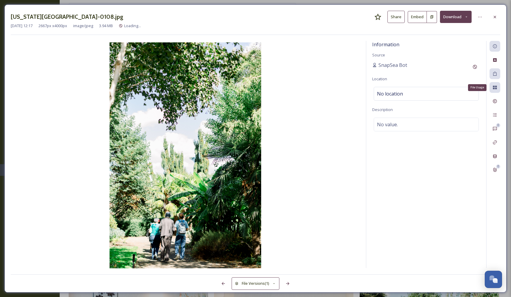
click at [495, 89] on icon at bounding box center [495, 88] width 4 height 4
click at [494, 88] on icon at bounding box center [495, 87] width 5 height 5
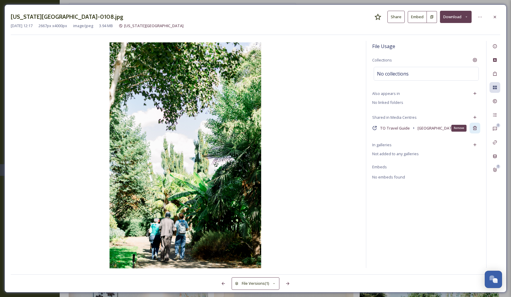
click at [474, 127] on icon at bounding box center [475, 128] width 4 height 4
click at [494, 16] on icon at bounding box center [495, 17] width 5 height 5
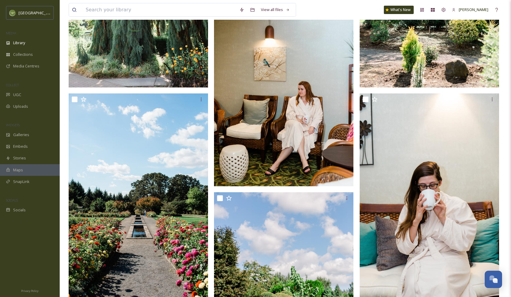
scroll to position [1495, 0]
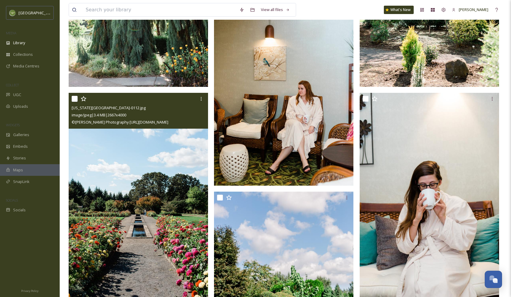
click at [169, 152] on img at bounding box center [138, 197] width 139 height 209
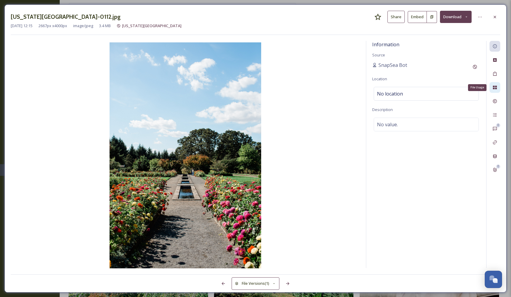
click at [495, 87] on icon at bounding box center [495, 87] width 5 height 5
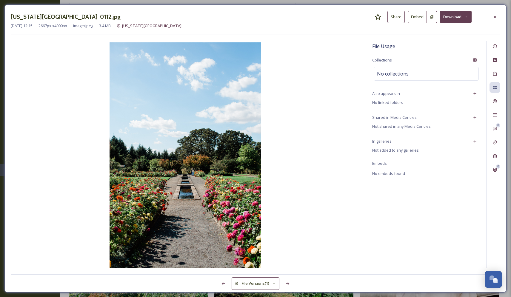
click at [492, 16] on div at bounding box center [495, 17] width 11 height 11
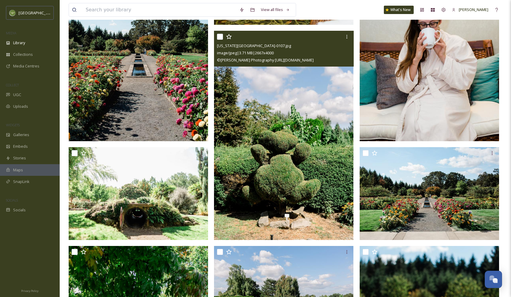
scroll to position [1656, 0]
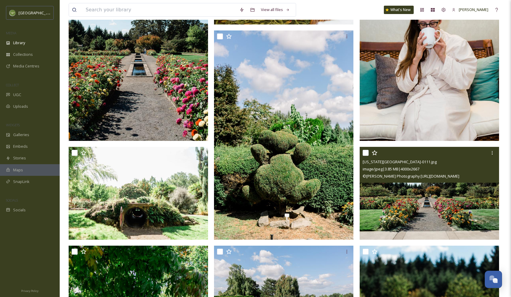
click at [431, 200] on img at bounding box center [429, 193] width 139 height 93
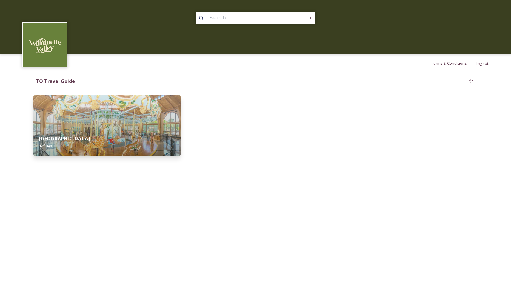
click at [107, 135] on div "Willamette Valley 14 file(s)" at bounding box center [107, 142] width 148 height 27
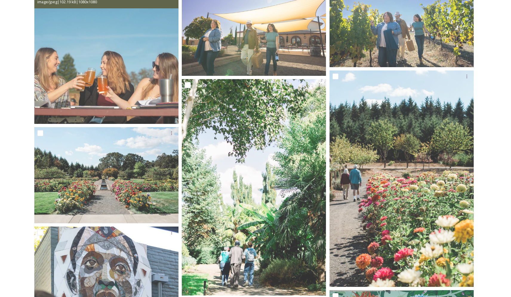
scroll to position [333, 0]
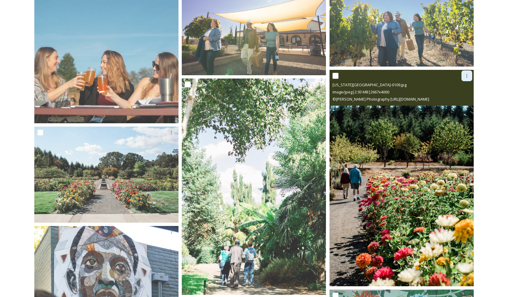
click at [468, 76] on icon at bounding box center [467, 75] width 5 height 5
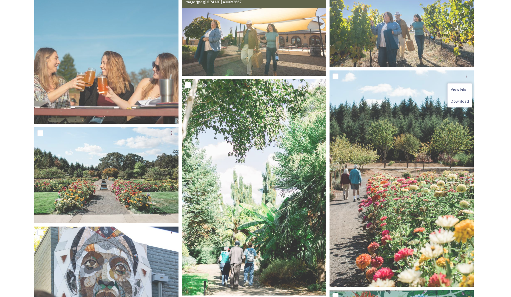
scroll to position [334, 0]
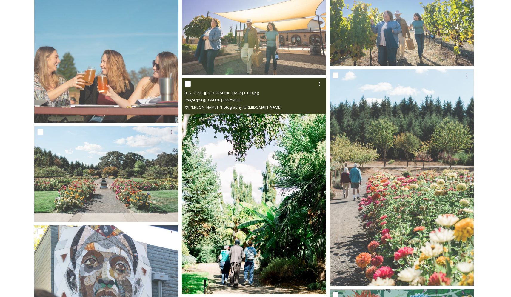
click at [189, 83] on input "checkbox" at bounding box center [188, 84] width 6 height 6
checkbox input "true"
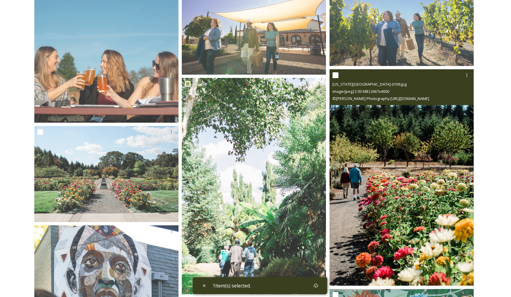
click at [337, 75] on input "checkbox" at bounding box center [336, 75] width 6 height 6
checkbox input "true"
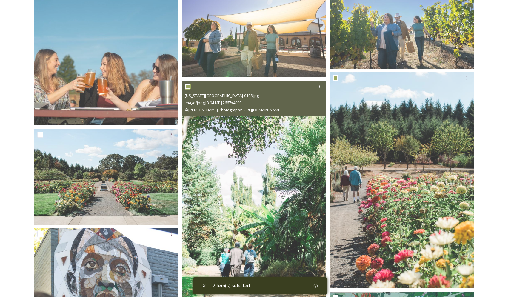
scroll to position [330, 0]
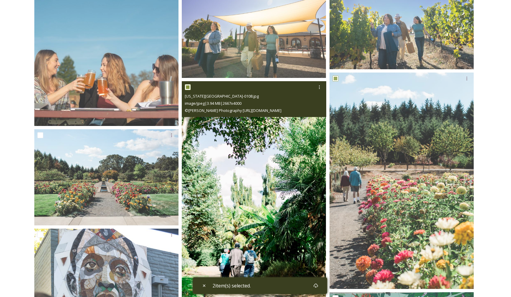
click at [188, 86] on input "checkbox" at bounding box center [188, 87] width 6 height 6
checkbox input "false"
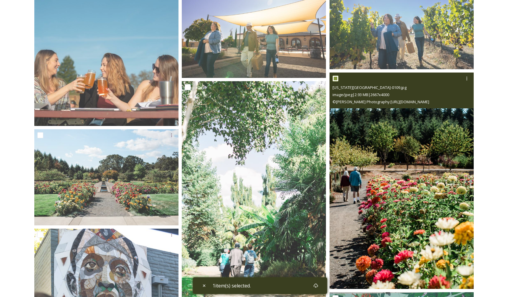
click at [336, 77] on input "checkbox" at bounding box center [336, 79] width 6 height 6
checkbox input "false"
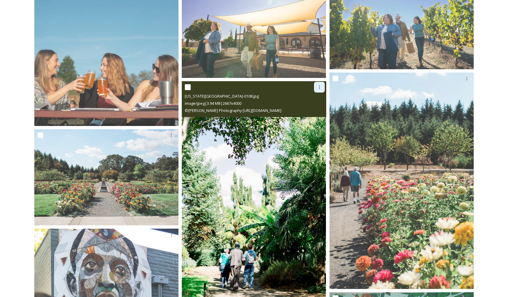
click at [320, 88] on icon at bounding box center [319, 87] width 5 height 5
click at [311, 98] on span "View File" at bounding box center [311, 100] width 16 height 6
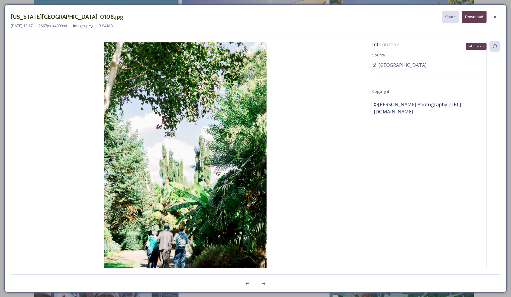
click at [496, 45] on icon at bounding box center [495, 46] width 5 height 5
click at [495, 46] on icon at bounding box center [495, 47] width 4 height 4
click at [475, 47] on div "Information Source Willamette Valley Copyright ©Ashley Cook Photography http://…" at bounding box center [426, 162] width 120 height 243
click at [490, 46] on div "Information" at bounding box center [495, 46] width 11 height 11
click at [494, 16] on icon at bounding box center [495, 17] width 2 height 2
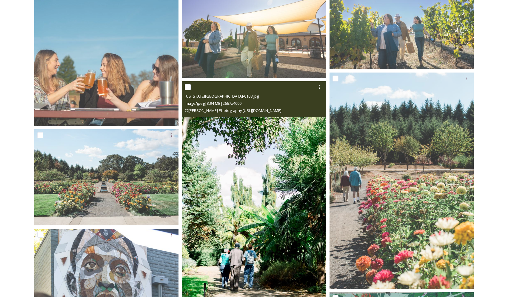
click at [230, 94] on span "Oregon Gardens-0108.jpg" at bounding box center [222, 95] width 74 height 5
click at [224, 99] on span "Oregon Gardens-0108.jpg" at bounding box center [222, 95] width 74 height 5
click at [231, 142] on img at bounding box center [254, 189] width 144 height 217
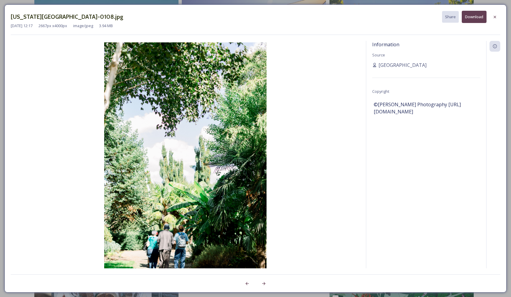
click at [52, 14] on h3 "Oregon Gardens-0108.jpg" at bounding box center [67, 17] width 113 height 9
click at [65, 19] on h3 "Oregon Gardens-0108.jpg" at bounding box center [67, 17] width 113 height 9
click at [494, 16] on icon at bounding box center [495, 17] width 5 height 5
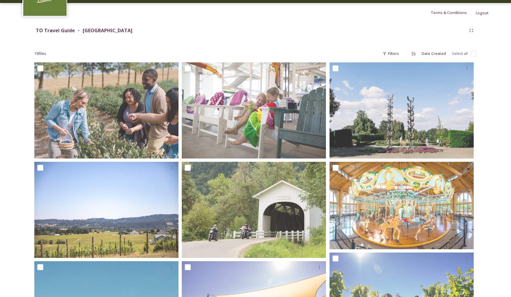
scroll to position [50, 0]
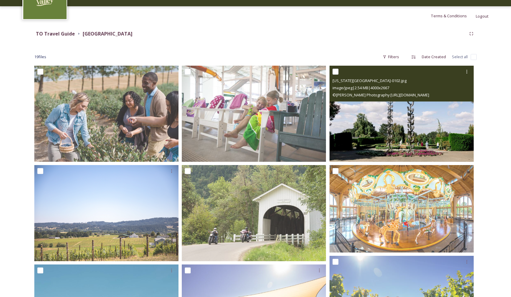
click at [377, 95] on span "© [PERSON_NAME] Photography [URL][DOMAIN_NAME]" at bounding box center [381, 94] width 97 height 5
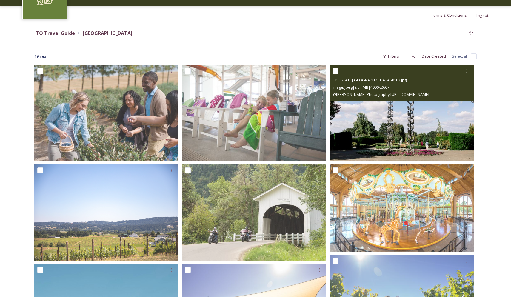
click at [379, 108] on img at bounding box center [402, 113] width 144 height 96
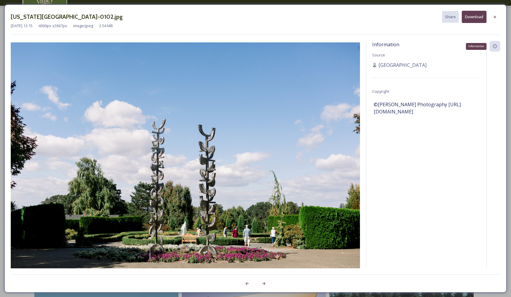
click at [494, 47] on icon at bounding box center [495, 46] width 5 height 5
click at [475, 47] on div "Information" at bounding box center [476, 46] width 21 height 7
click at [495, 17] on icon at bounding box center [495, 17] width 2 height 2
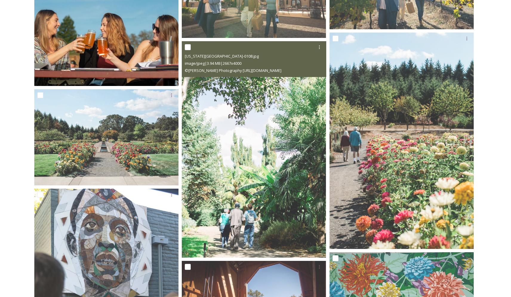
scroll to position [371, 0]
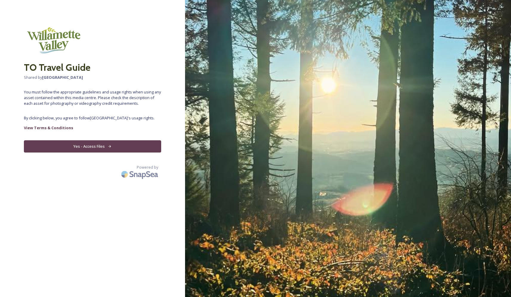
click at [95, 147] on button "Yes - Access Files" at bounding box center [92, 146] width 137 height 12
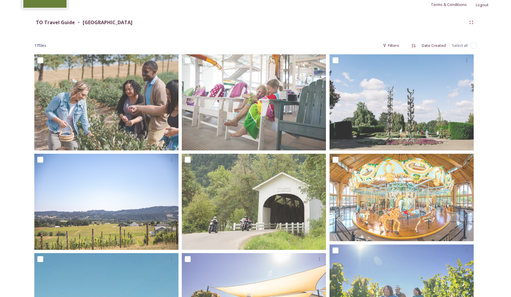
scroll to position [55, 0]
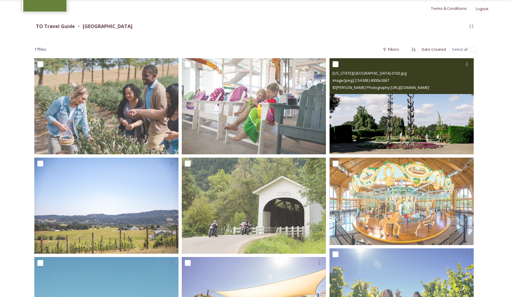
click at [371, 126] on img at bounding box center [402, 106] width 144 height 96
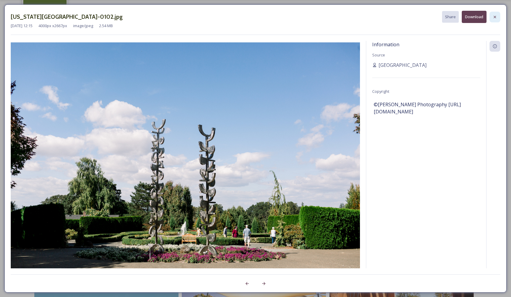
click at [497, 17] on icon at bounding box center [495, 17] width 5 height 5
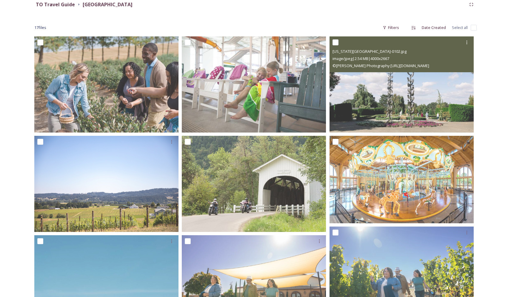
scroll to position [81, 0]
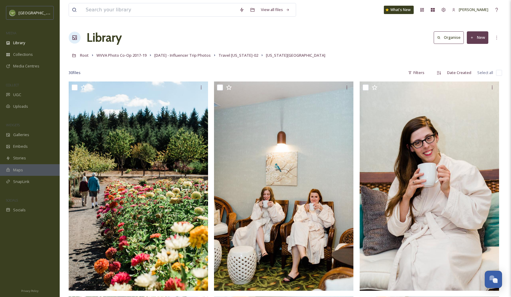
scroll to position [1656, 0]
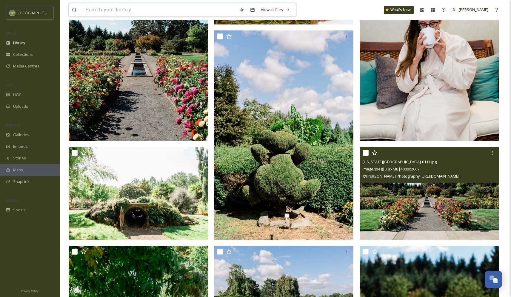
click at [99, 10] on input at bounding box center [160, 9] width 154 height 13
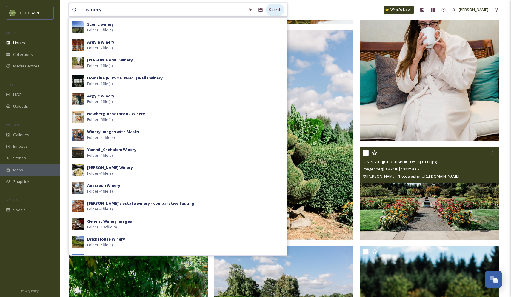
type input "winery"
click at [272, 9] on div "Search" at bounding box center [275, 10] width 19 height 12
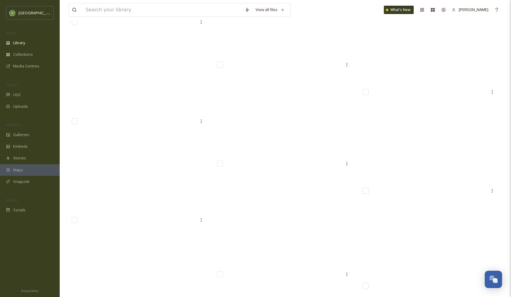
scroll to position [24730, 0]
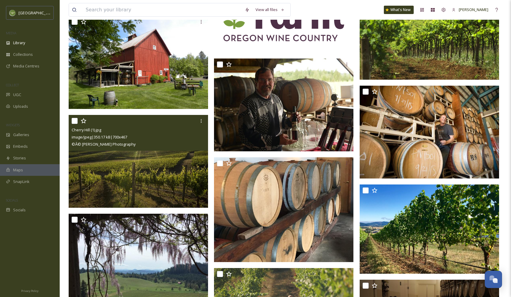
click at [183, 177] on img at bounding box center [138, 161] width 139 height 93
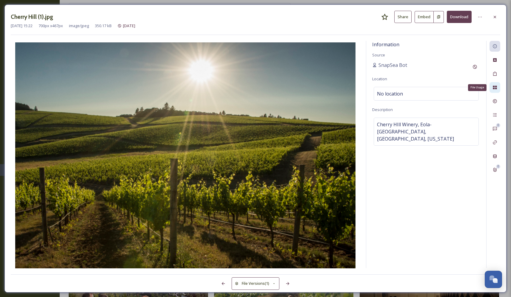
click at [494, 88] on icon at bounding box center [495, 88] width 4 height 4
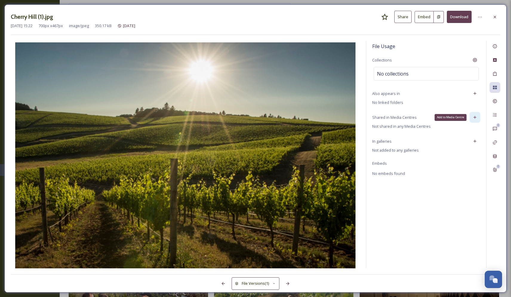
click at [475, 117] on icon at bounding box center [475, 117] width 5 height 5
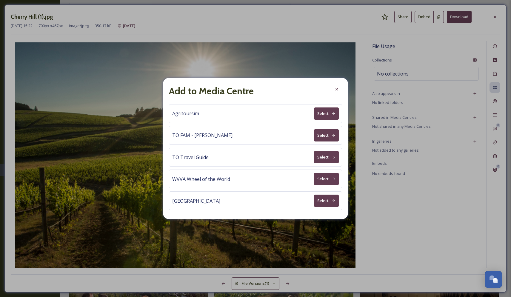
click at [328, 157] on button "Select" at bounding box center [326, 157] width 25 height 12
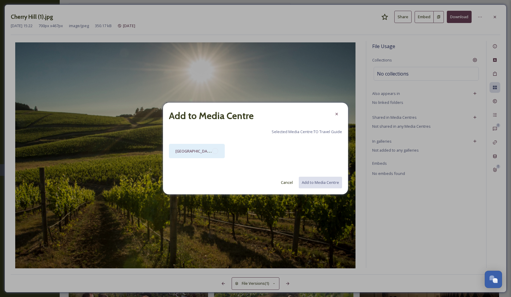
click at [217, 151] on div at bounding box center [215, 151] width 6 height 6
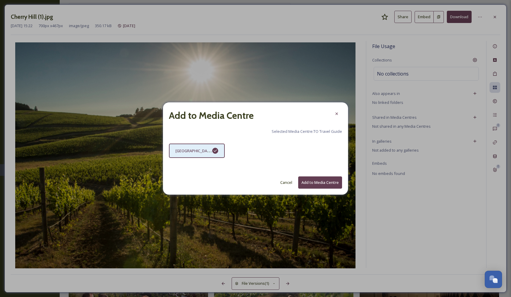
click at [317, 181] on button "Add to Media Centre" at bounding box center [320, 183] width 44 height 12
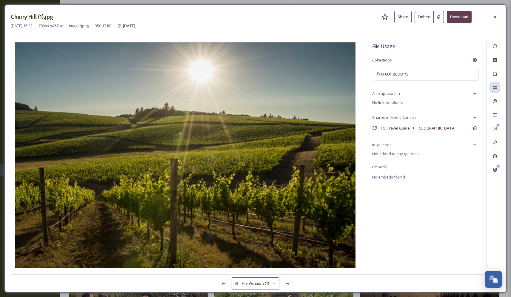
click at [496, 17] on icon at bounding box center [495, 17] width 5 height 5
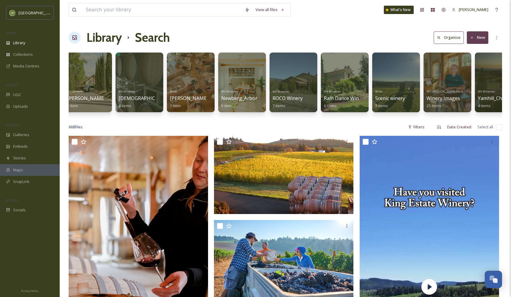
scroll to position [0, 469]
click at [389, 65] on div at bounding box center [396, 61] width 42 height 11
click at [388, 76] on div at bounding box center [396, 82] width 49 height 61
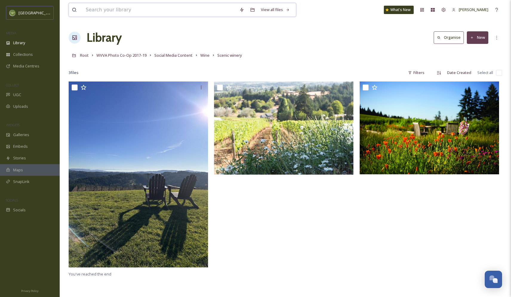
click at [108, 9] on input at bounding box center [160, 9] width 154 height 13
type input "vineyard"
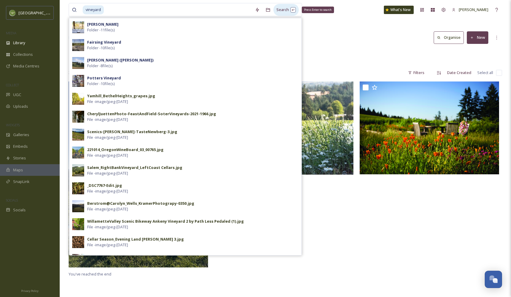
click at [278, 10] on div "Search Press Enter to search" at bounding box center [286, 10] width 25 height 12
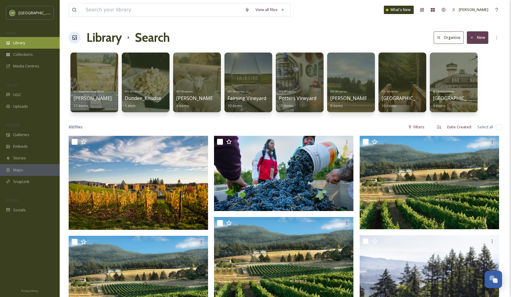
click at [19, 42] on span "Library" at bounding box center [19, 43] width 12 height 6
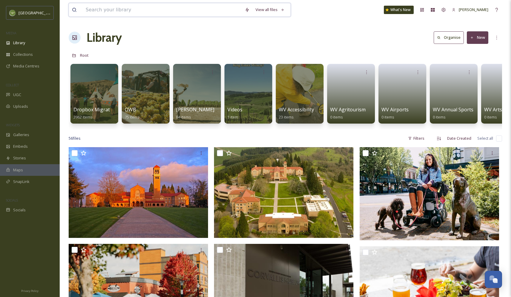
click at [101, 9] on input at bounding box center [162, 9] width 159 height 13
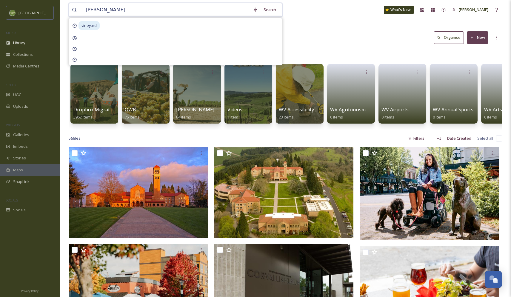
type input "winery"
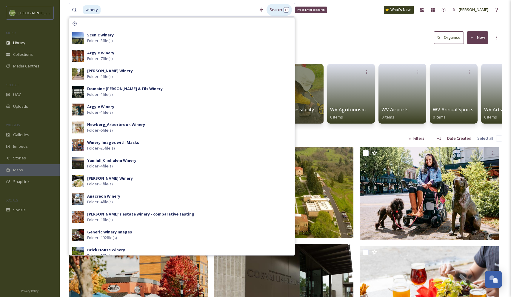
click at [270, 8] on div "Search Press Enter to search" at bounding box center [279, 10] width 25 height 12
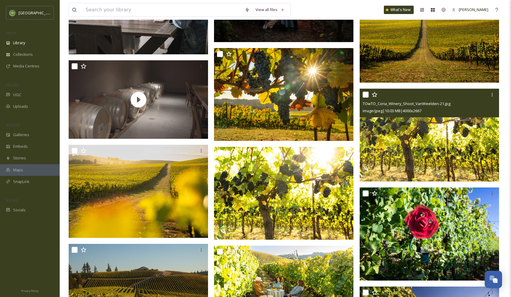
scroll to position [1680, 0]
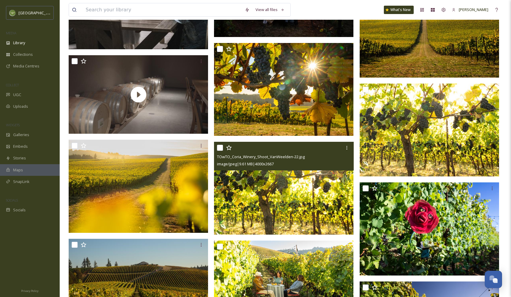
click at [320, 177] on img at bounding box center [283, 188] width 139 height 93
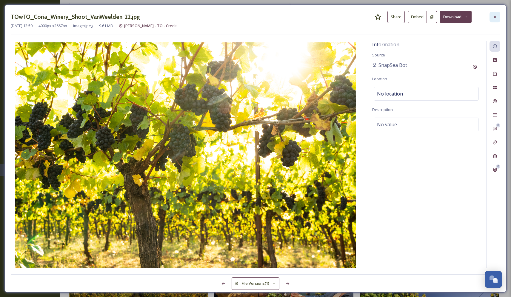
click at [495, 15] on icon at bounding box center [495, 17] width 5 height 5
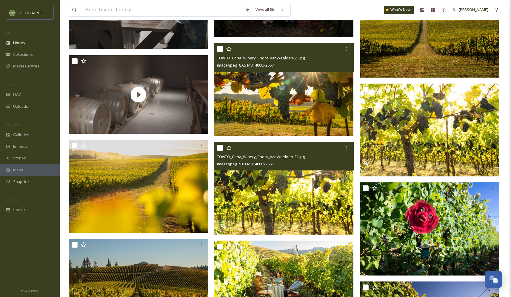
click at [309, 103] on img at bounding box center [283, 89] width 139 height 93
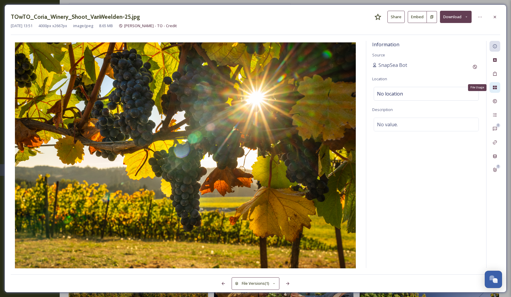
click at [495, 86] on icon at bounding box center [495, 87] width 5 height 5
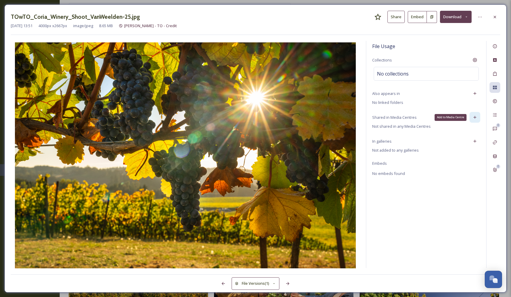
click at [475, 116] on icon at bounding box center [475, 117] width 5 height 5
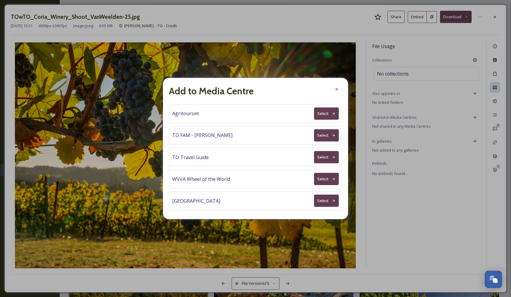
click at [325, 157] on button "Select" at bounding box center [326, 157] width 25 height 12
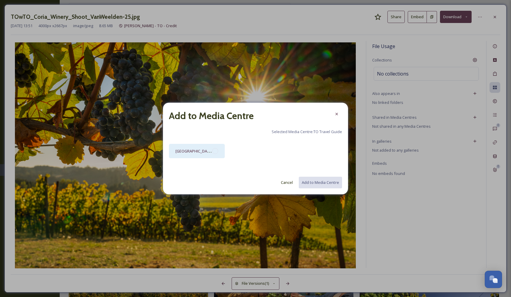
click at [214, 148] on div "[GEOGRAPHIC_DATA]" at bounding box center [197, 151] width 56 height 14
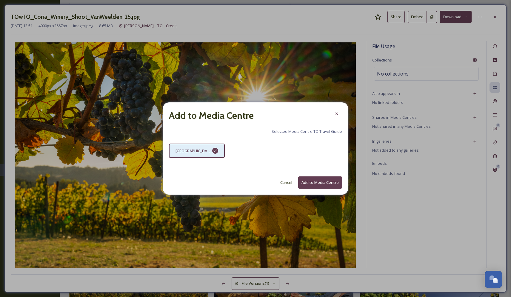
click at [322, 184] on button "Add to Media Centre" at bounding box center [320, 183] width 44 height 12
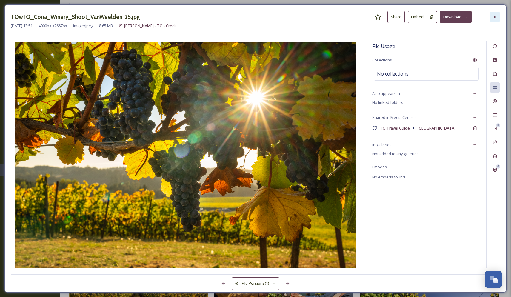
click at [495, 17] on icon at bounding box center [495, 17] width 2 height 2
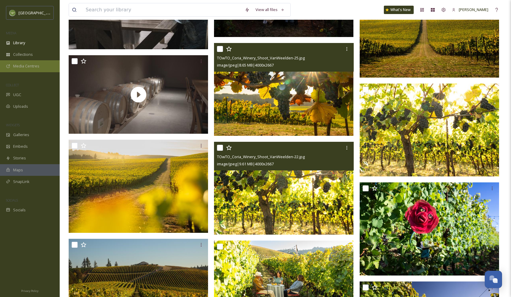
click at [25, 68] on span "Media Centres" at bounding box center [26, 66] width 26 height 6
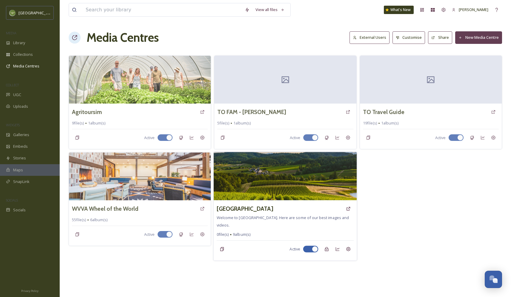
click at [289, 176] on img at bounding box center [285, 176] width 143 height 48
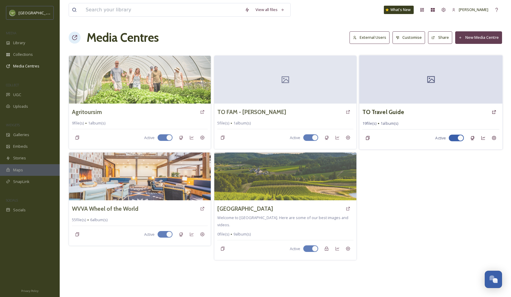
click at [443, 93] on div at bounding box center [430, 79] width 143 height 48
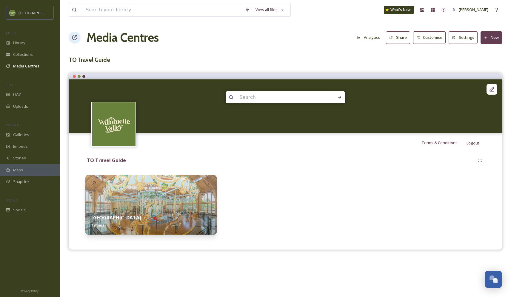
click at [201, 197] on img at bounding box center [150, 205] width 131 height 60
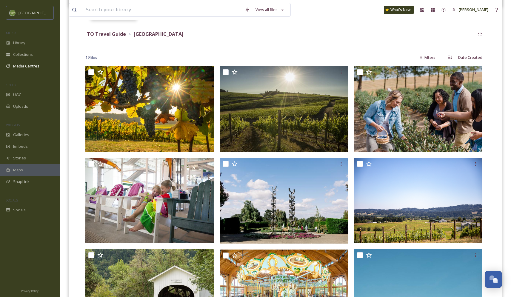
scroll to position [127, 0]
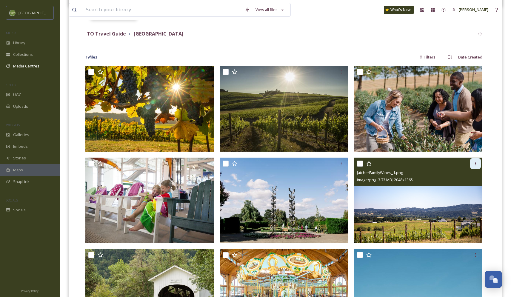
click at [476, 162] on icon at bounding box center [475, 163] width 5 height 5
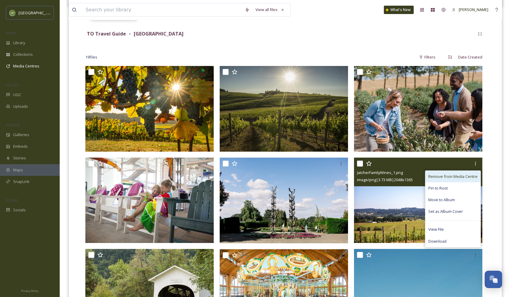
click at [465, 176] on span "Remove from Media Centre" at bounding box center [453, 177] width 49 height 6
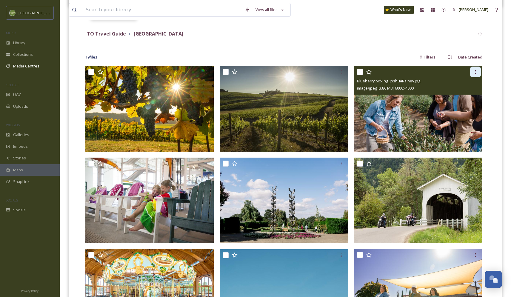
click at [476, 71] on icon at bounding box center [475, 72] width 1 height 4
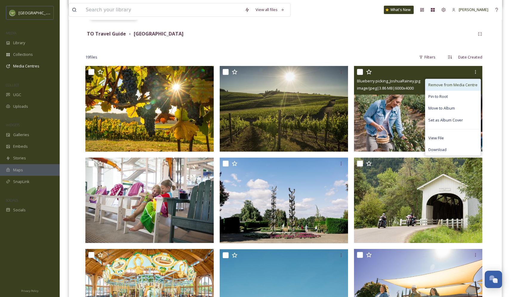
click at [457, 84] on span "Remove from Media Centre" at bounding box center [453, 85] width 49 height 6
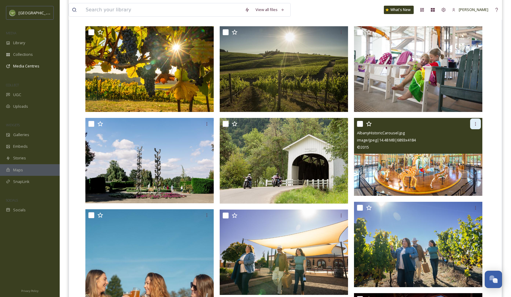
scroll to position [168, 0]
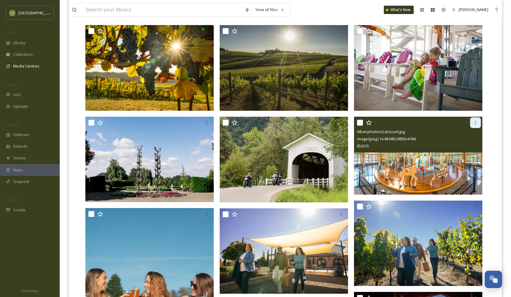
click at [475, 122] on icon at bounding box center [475, 122] width 5 height 5
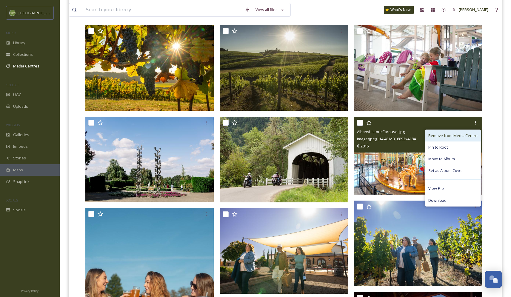
click at [460, 137] on span "Remove from Media Centre" at bounding box center [453, 136] width 49 height 6
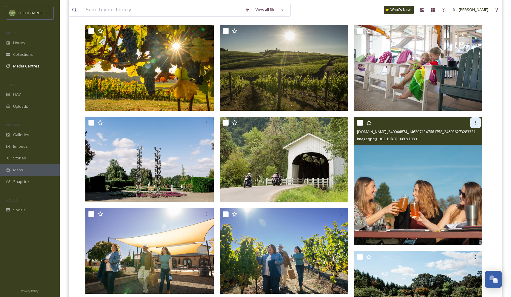
click at [477, 122] on icon at bounding box center [475, 122] width 5 height 5
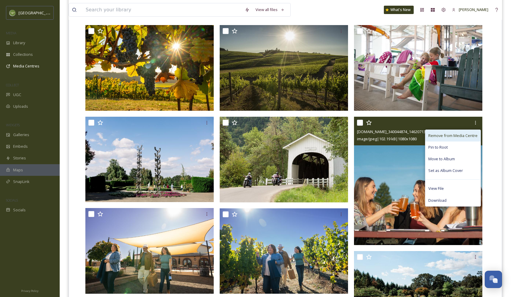
click at [445, 135] on span "Remove from Media Centre" at bounding box center [453, 136] width 49 height 6
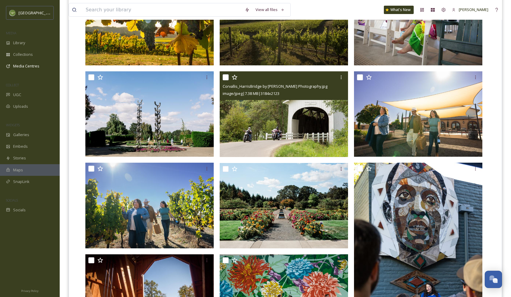
scroll to position [213, 0]
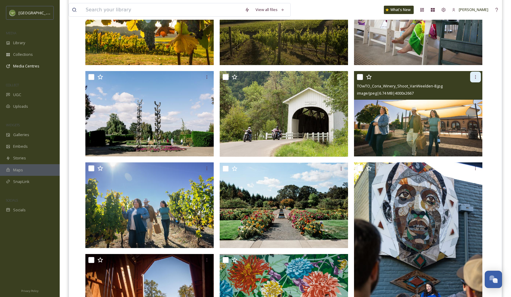
click at [475, 76] on icon at bounding box center [475, 77] width 5 height 5
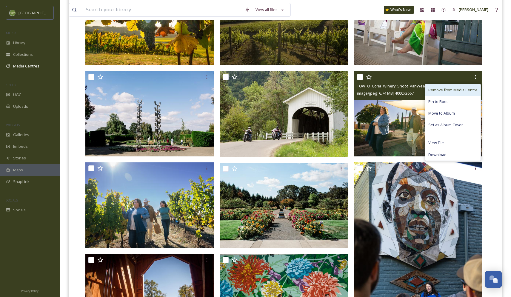
click at [442, 87] on span "Remove from Media Centre" at bounding box center [453, 90] width 49 height 6
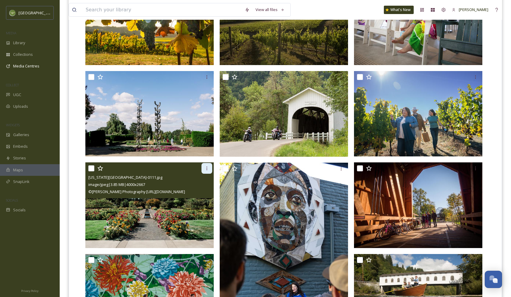
click at [205, 168] on icon at bounding box center [207, 168] width 5 height 5
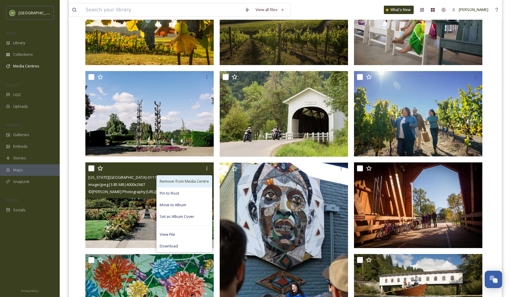
click at [194, 181] on span "Remove from Media Centre" at bounding box center [184, 182] width 49 height 6
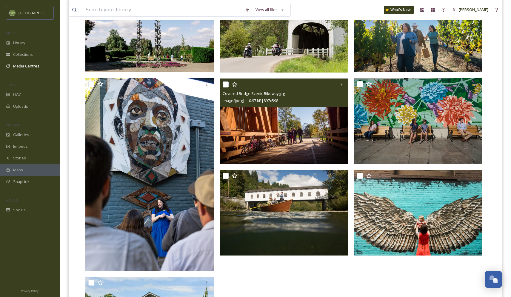
scroll to position [298, 0]
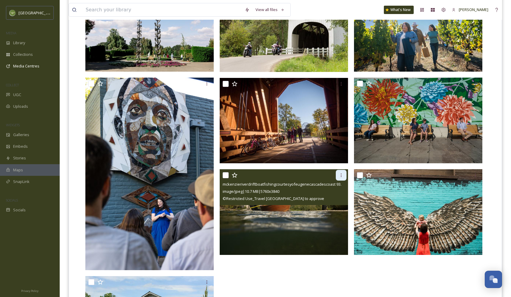
click at [341, 175] on icon at bounding box center [341, 176] width 1 height 4
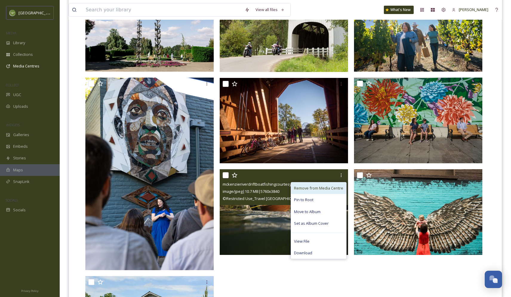
click at [329, 188] on span "Remove from Media Centre" at bounding box center [318, 188] width 49 height 6
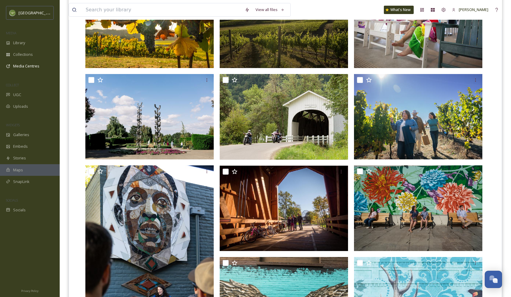
scroll to position [217, 0]
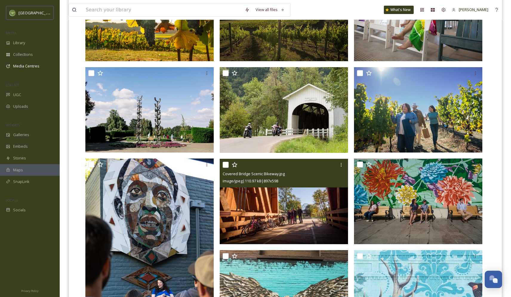
click at [287, 196] on img at bounding box center [284, 202] width 128 height 86
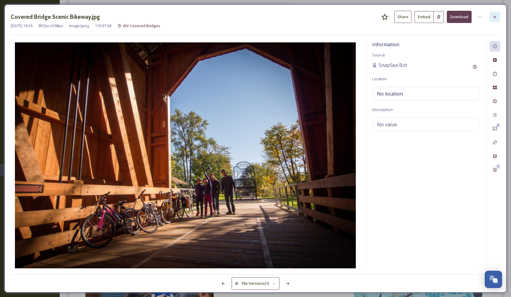
click at [499, 16] on div at bounding box center [495, 17] width 11 height 11
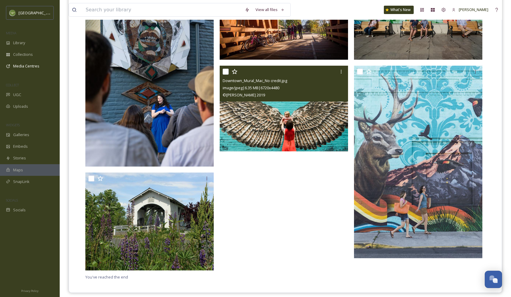
scroll to position [406, 0]
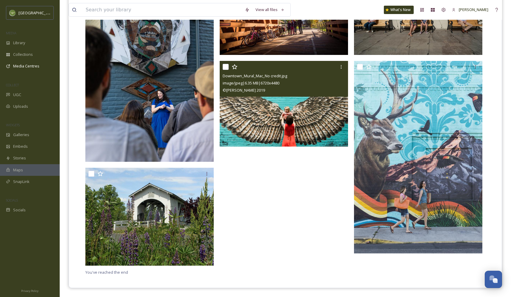
click at [243, 94] on div "Downtown_Mural_Mac_No credit.jpg image/jpeg | 6.35 MB | 6720 x 4480 © [PERSON_N…" at bounding box center [284, 79] width 128 height 36
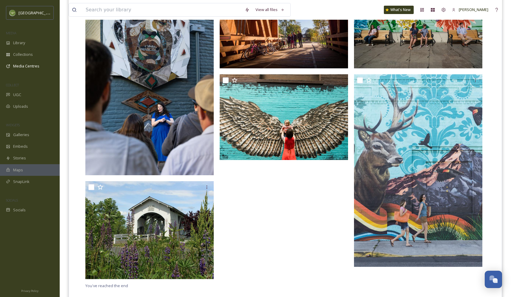
scroll to position [394, 0]
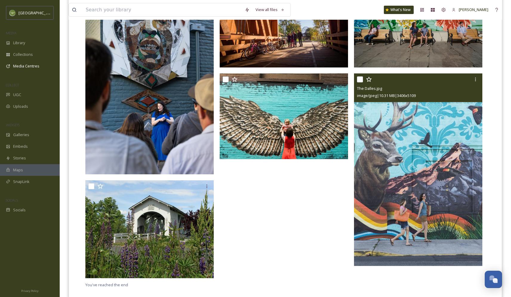
click at [410, 234] on img at bounding box center [418, 169] width 128 height 193
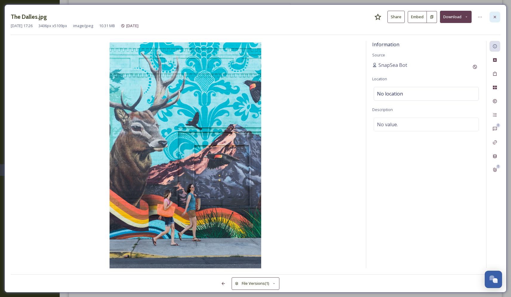
click at [494, 16] on icon at bounding box center [495, 17] width 5 height 5
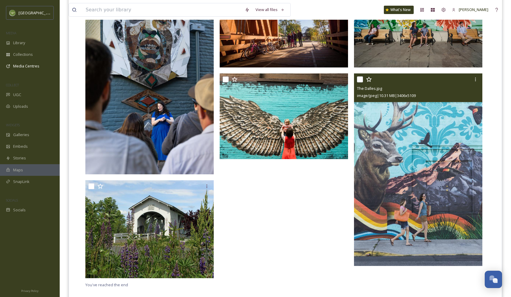
click at [129, 90] on img at bounding box center [149, 78] width 128 height 193
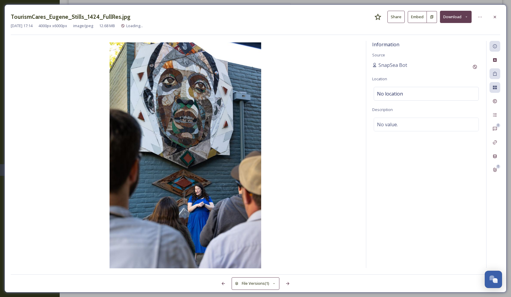
scroll to position [195, 0]
click at [496, 17] on icon at bounding box center [495, 17] width 5 height 5
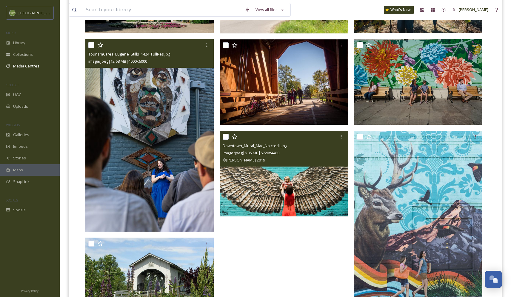
scroll to position [336, 0]
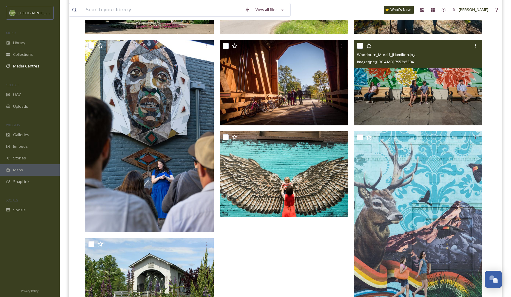
click at [414, 92] on img at bounding box center [418, 83] width 128 height 86
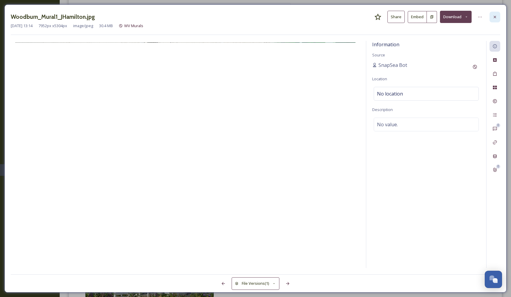
click at [495, 19] on icon at bounding box center [495, 17] width 5 height 5
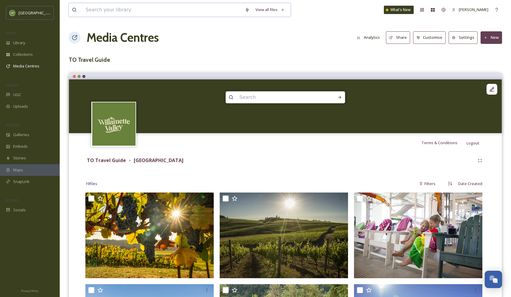
click at [92, 9] on input at bounding box center [162, 9] width 159 height 13
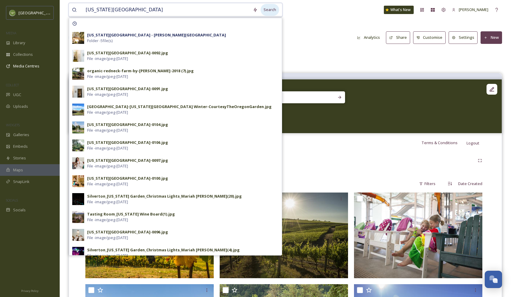
type input "[US_STATE][GEOGRAPHIC_DATA]"
click at [267, 9] on div "Search" at bounding box center [270, 10] width 19 height 12
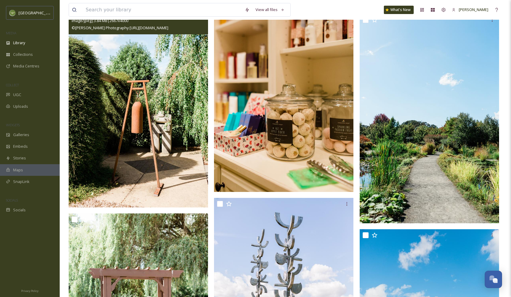
scroll to position [2298, 0]
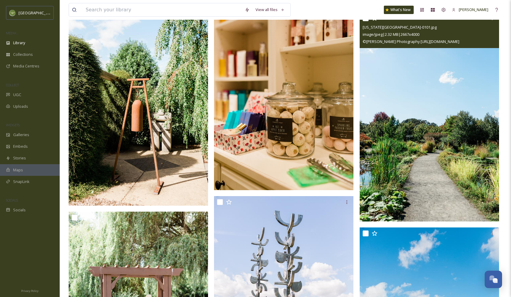
click at [442, 149] on img at bounding box center [429, 116] width 139 height 209
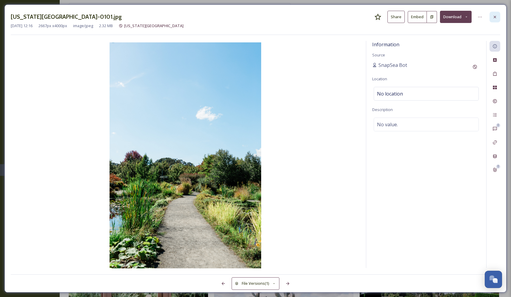
click at [496, 18] on icon at bounding box center [495, 17] width 2 height 2
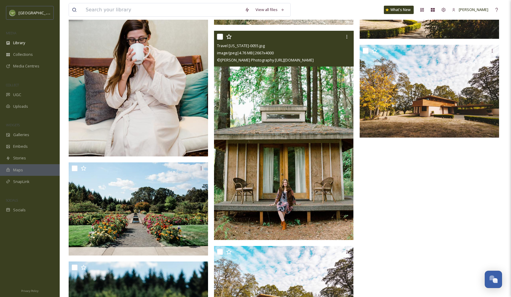
scroll to position [3426, 0]
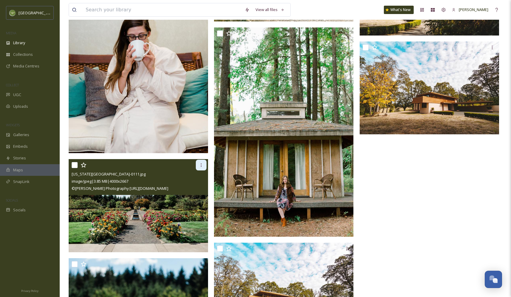
click at [201, 165] on icon at bounding box center [201, 165] width 5 height 5
click at [125, 188] on span "© [PERSON_NAME] Photography [URL][DOMAIN_NAME]" at bounding box center [120, 188] width 97 height 5
click at [139, 176] on div "[US_STATE][GEOGRAPHIC_DATA]-0111.jpg" at bounding box center [139, 174] width 135 height 7
click at [119, 182] on span "image/jpeg | 3.85 MB | 4000 x 2667" at bounding box center [100, 181] width 57 height 5
click at [132, 212] on img at bounding box center [138, 205] width 139 height 93
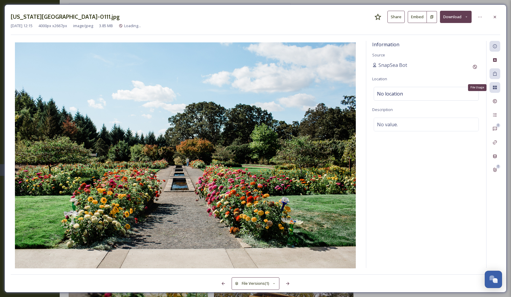
click at [494, 85] on icon at bounding box center [495, 87] width 5 height 5
click at [495, 88] on icon at bounding box center [495, 87] width 5 height 5
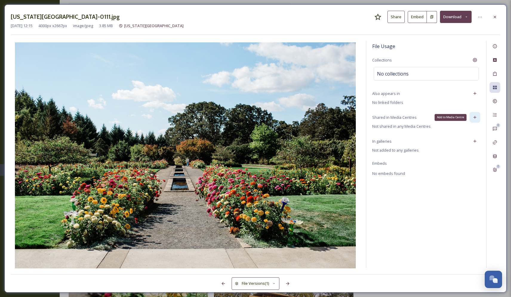
click at [475, 117] on icon at bounding box center [475, 117] width 3 height 3
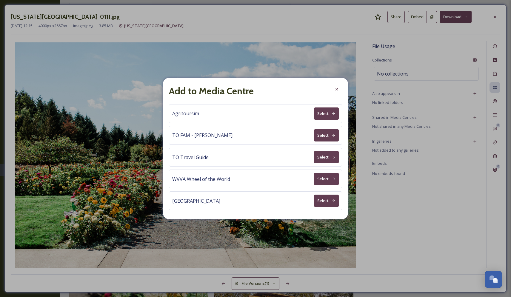
click at [325, 158] on button "Select" at bounding box center [326, 157] width 25 height 12
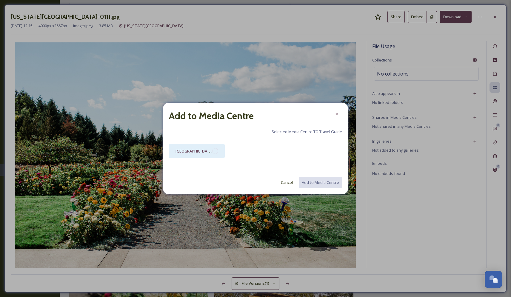
click at [213, 150] on div at bounding box center [215, 151] width 6 height 6
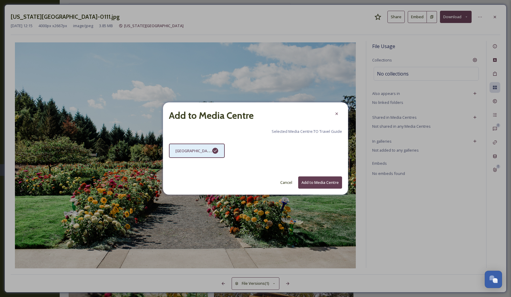
click at [316, 179] on button "Add to Media Centre" at bounding box center [320, 183] width 44 height 12
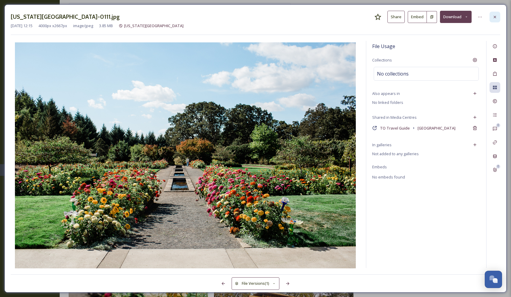
click at [494, 16] on icon at bounding box center [495, 17] width 5 height 5
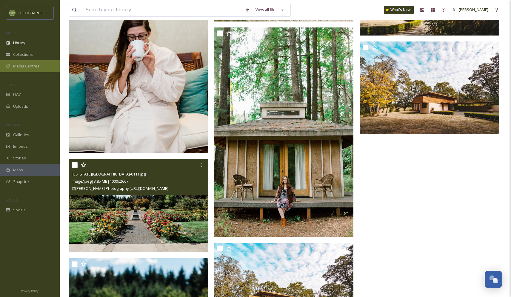
click at [30, 62] on div "Media Centres" at bounding box center [30, 66] width 60 height 12
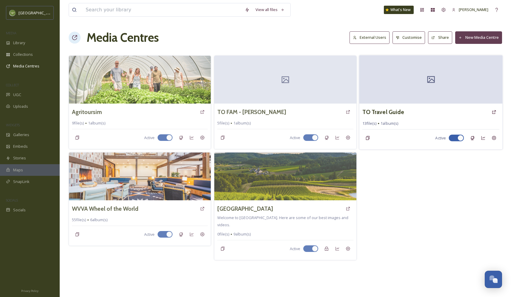
click at [383, 88] on div at bounding box center [430, 79] width 143 height 48
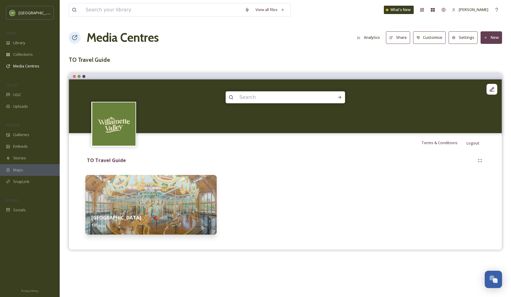
click at [138, 208] on div "Willamette Valley 13 file(s)" at bounding box center [150, 221] width 131 height 27
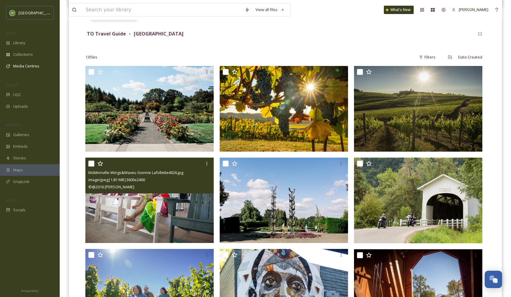
scroll to position [127, 0]
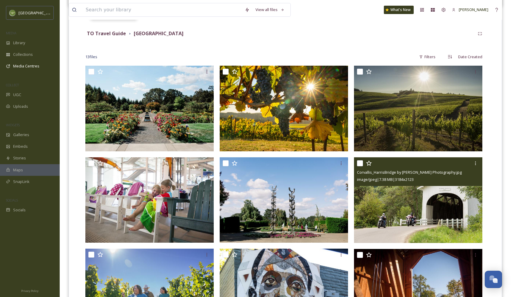
click at [400, 198] on img at bounding box center [418, 200] width 128 height 86
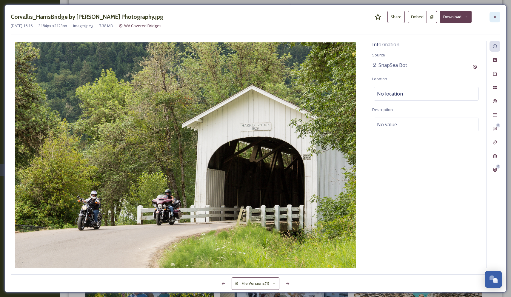
click at [496, 17] on icon at bounding box center [495, 17] width 5 height 5
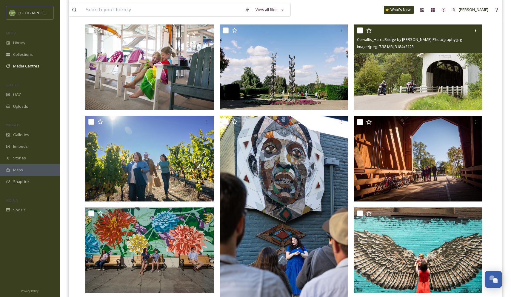
scroll to position [263, 0]
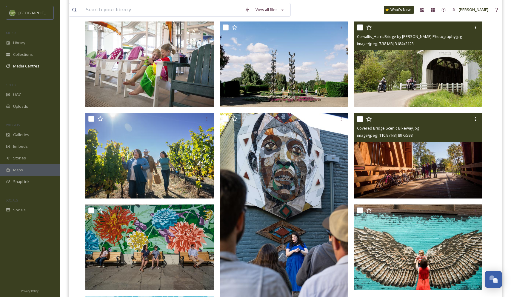
click at [419, 153] on img at bounding box center [418, 156] width 128 height 86
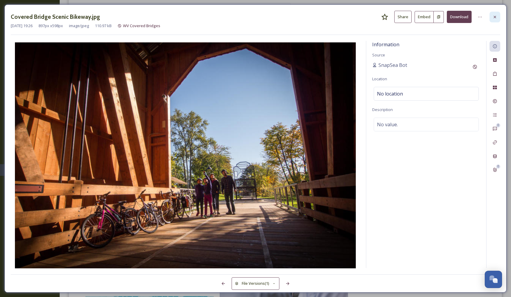
click at [494, 16] on icon at bounding box center [495, 17] width 5 height 5
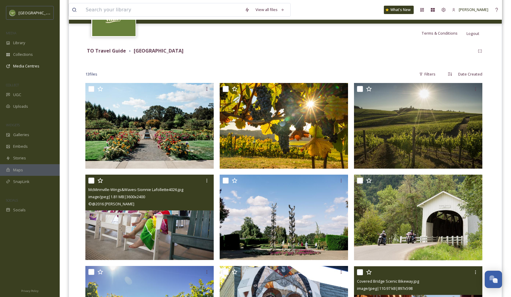
scroll to position [107, 0]
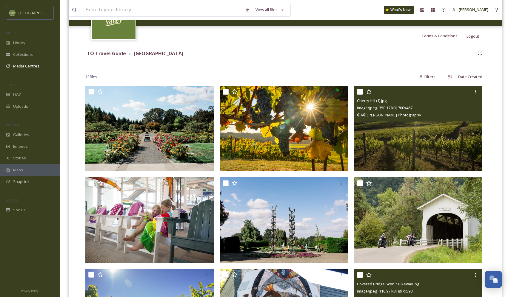
click at [421, 134] on img at bounding box center [418, 129] width 128 height 86
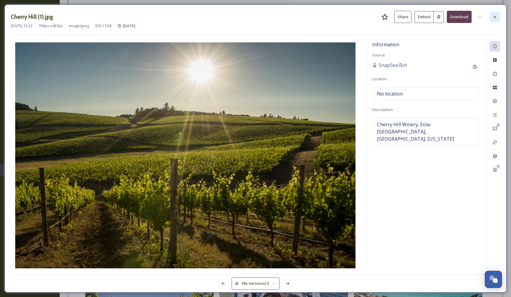
click at [497, 15] on icon at bounding box center [495, 17] width 5 height 5
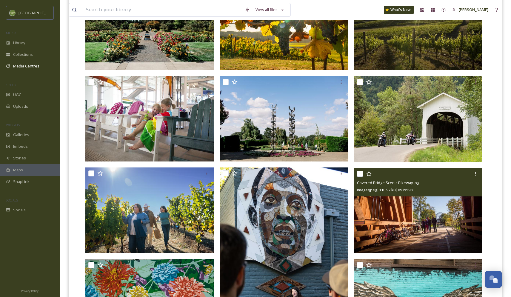
scroll to position [209, 0]
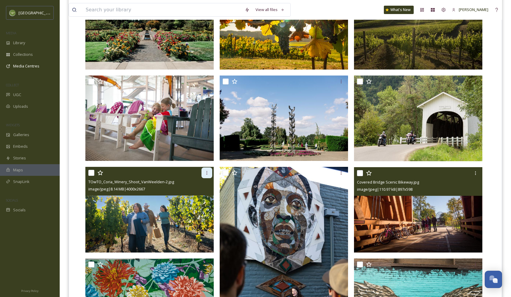
click at [209, 173] on icon at bounding box center [207, 173] width 5 height 5
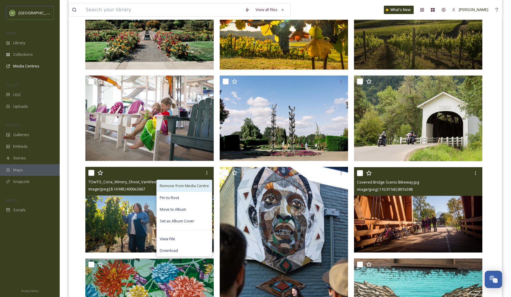
click at [198, 185] on span "Remove from Media Centre" at bounding box center [184, 186] width 49 height 6
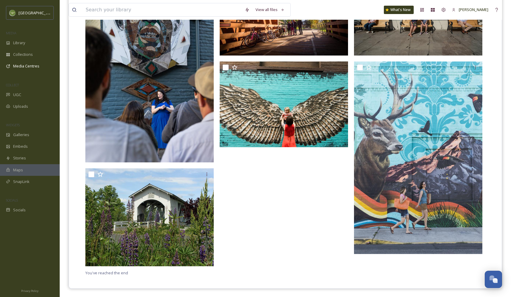
scroll to position [406, 0]
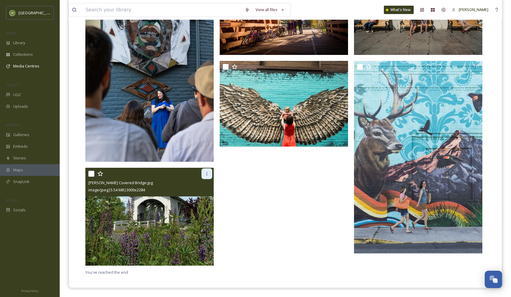
click at [206, 174] on icon at bounding box center [207, 173] width 5 height 5
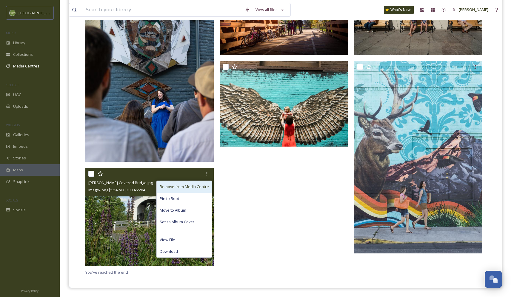
click at [196, 187] on span "Remove from Media Centre" at bounding box center [184, 187] width 49 height 6
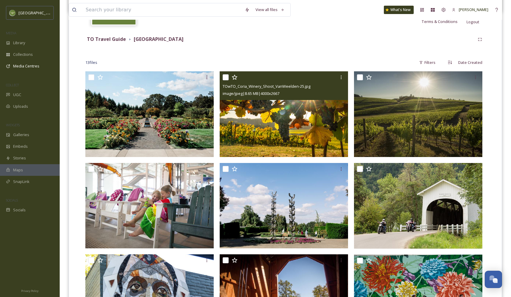
scroll to position [0, 0]
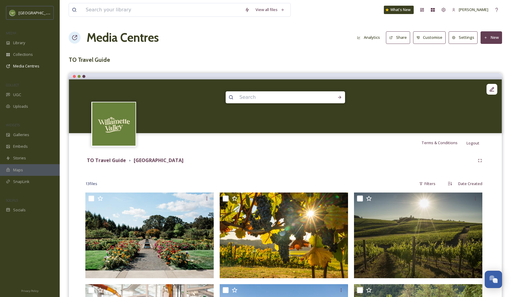
click at [402, 38] on button "Share" at bounding box center [398, 37] width 24 height 12
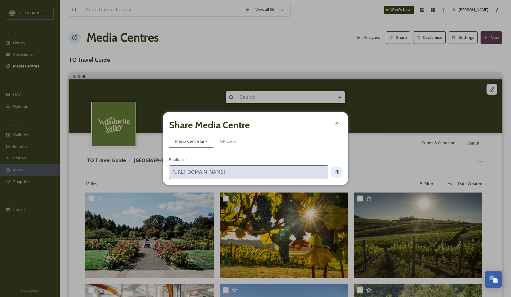
scroll to position [0, 1]
click at [338, 173] on icon at bounding box center [336, 172] width 5 height 5
click at [335, 125] on icon at bounding box center [336, 123] width 5 height 5
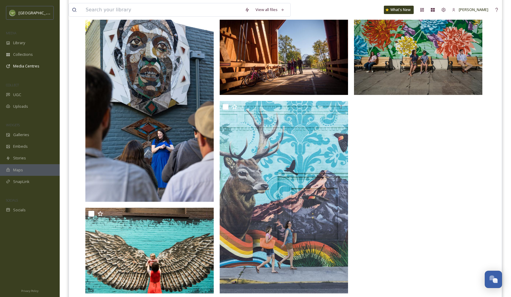
scroll to position [394, 0]
